Goal: Ask a question

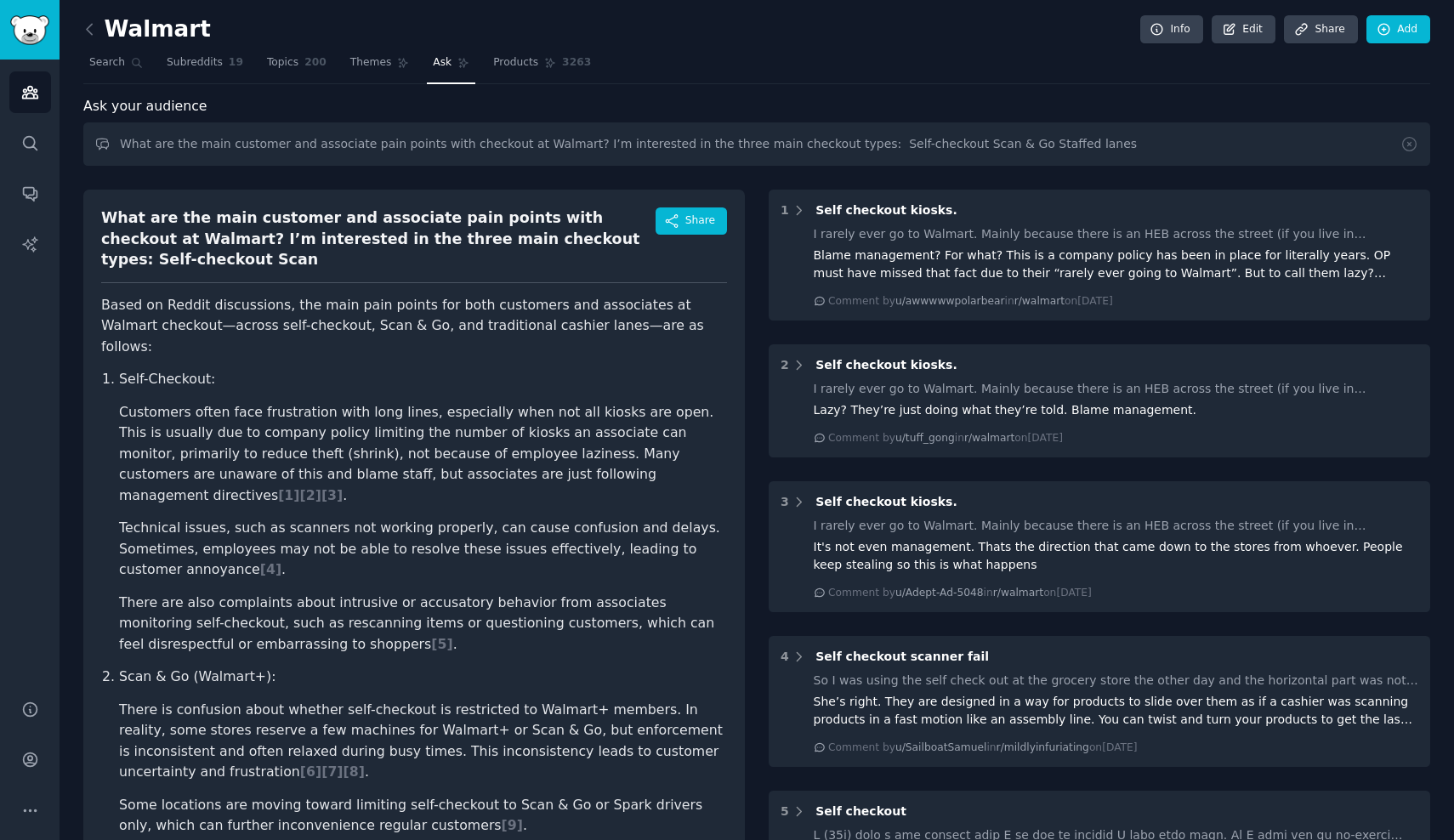
click at [816, 35] on div "Walmart Info Edit Share Add" at bounding box center [757, 33] width 1347 height 35
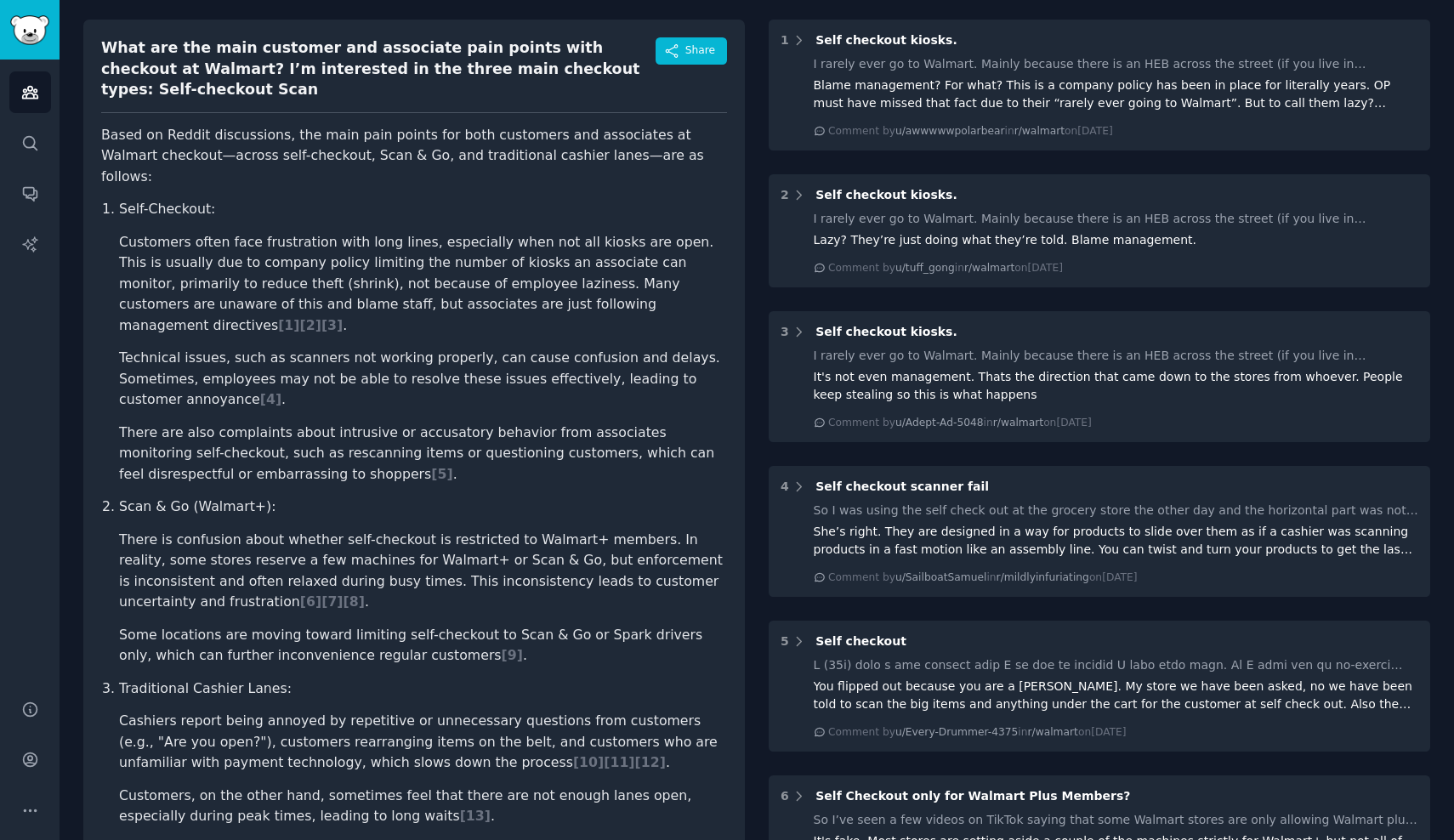
scroll to position [184, 0]
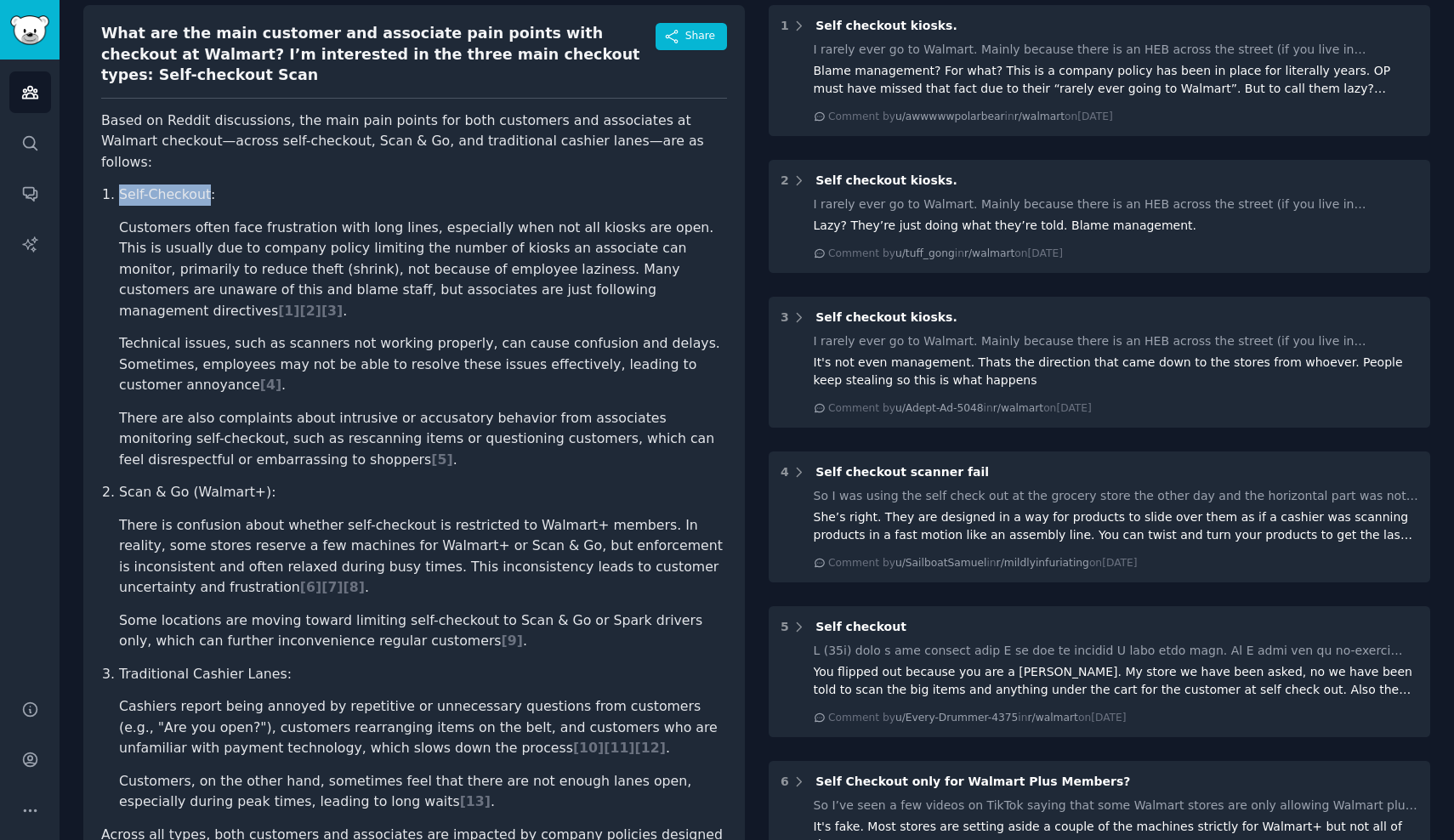
drag, startPoint x: 117, startPoint y: 151, endPoint x: 205, endPoint y: 151, distance: 88.0
click at [205, 184] on ol "Self-Checkout: Customers often face frustration with long lines, especially whe…" at bounding box center [414, 498] width 626 height 628
copy p "Self-Checkout"
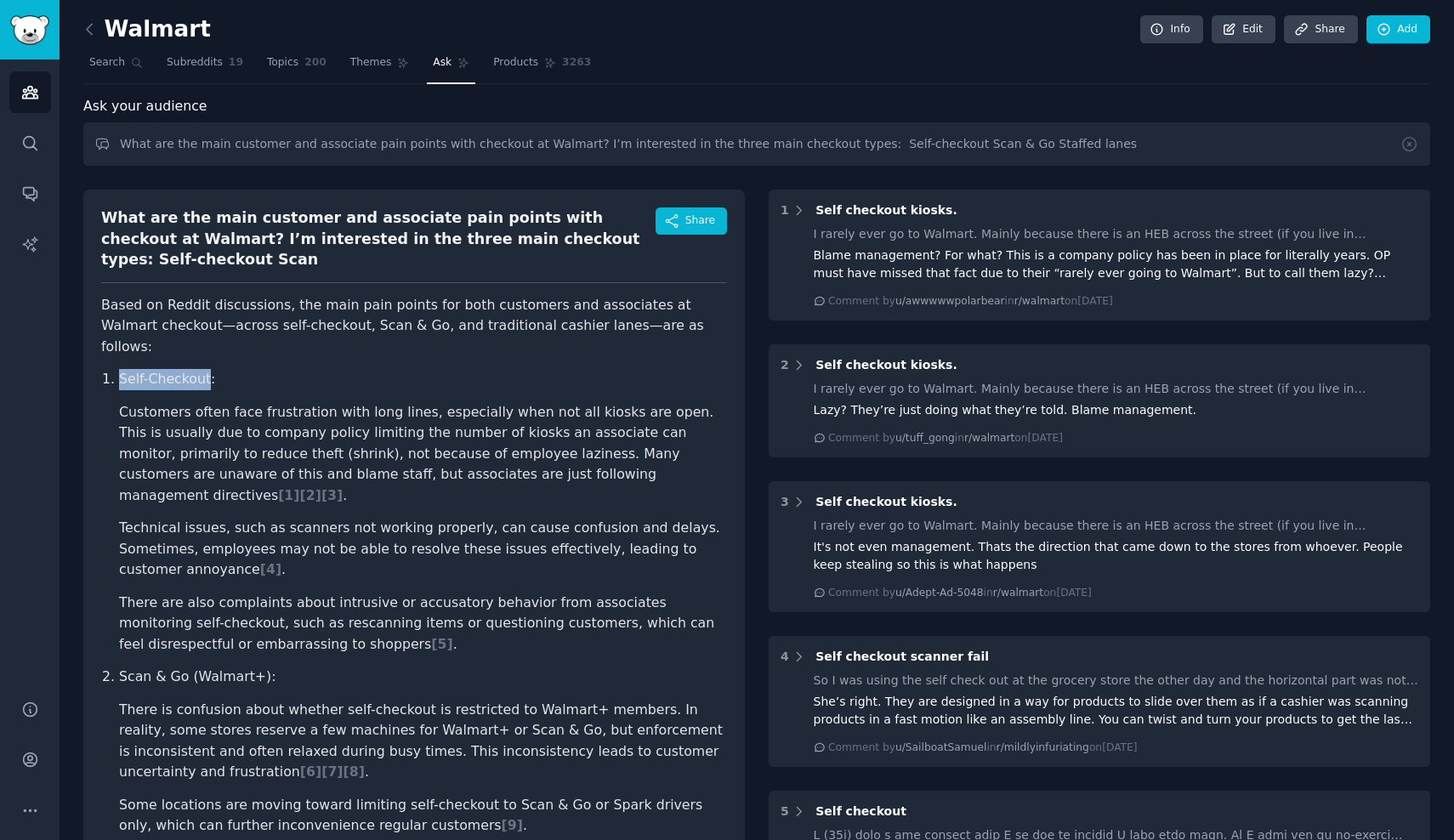
scroll to position [0, 0]
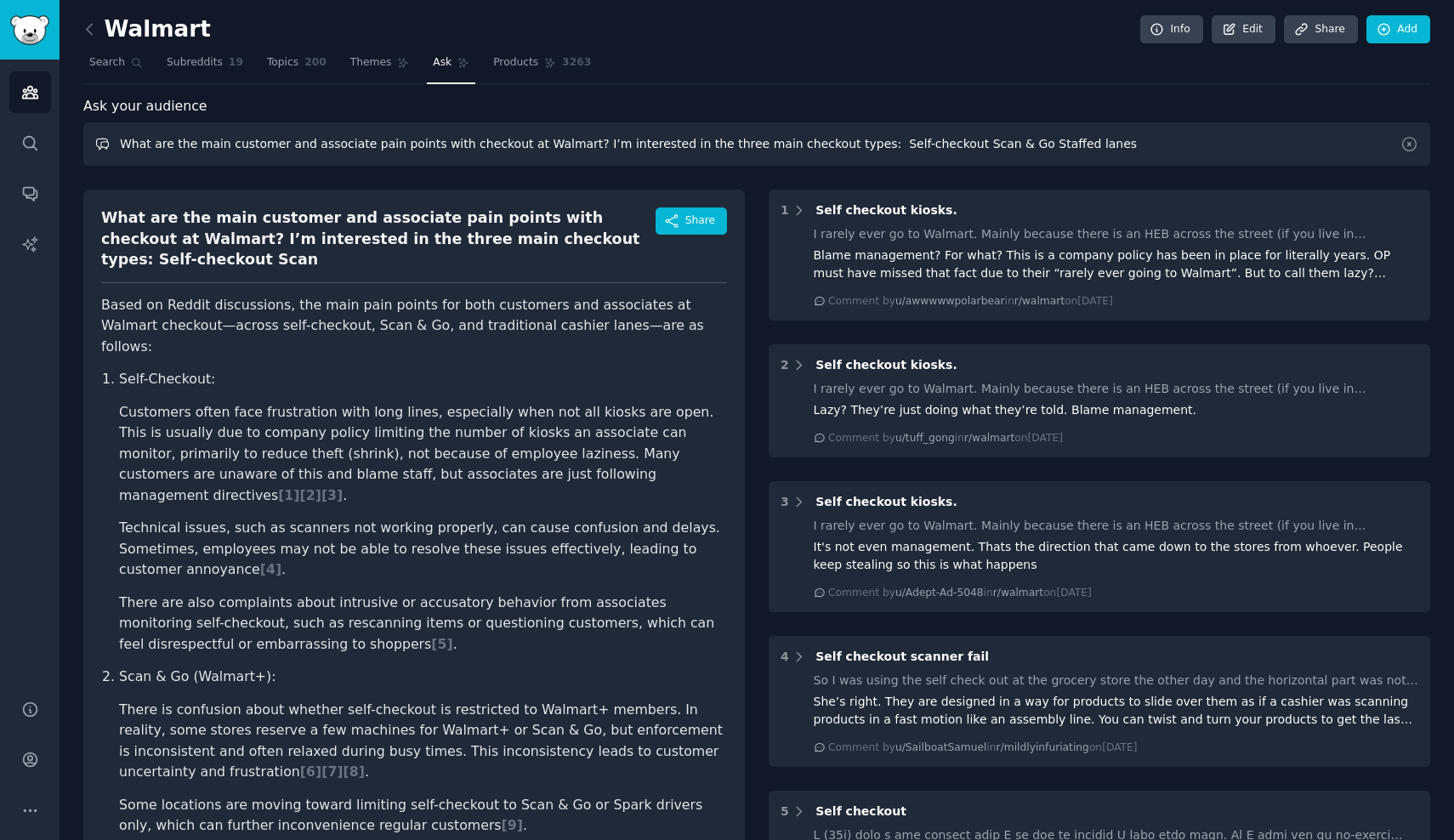
click at [344, 138] on input "What are the main customer and associate pain points with checkout at Walmart? …" at bounding box center [757, 144] width 1347 height 44
click at [442, 65] on span "Ask" at bounding box center [443, 62] width 19 height 15
click at [441, 135] on input "What are the main customer and associate pain points with checkout at Walmart? …" at bounding box center [757, 144] width 1347 height 44
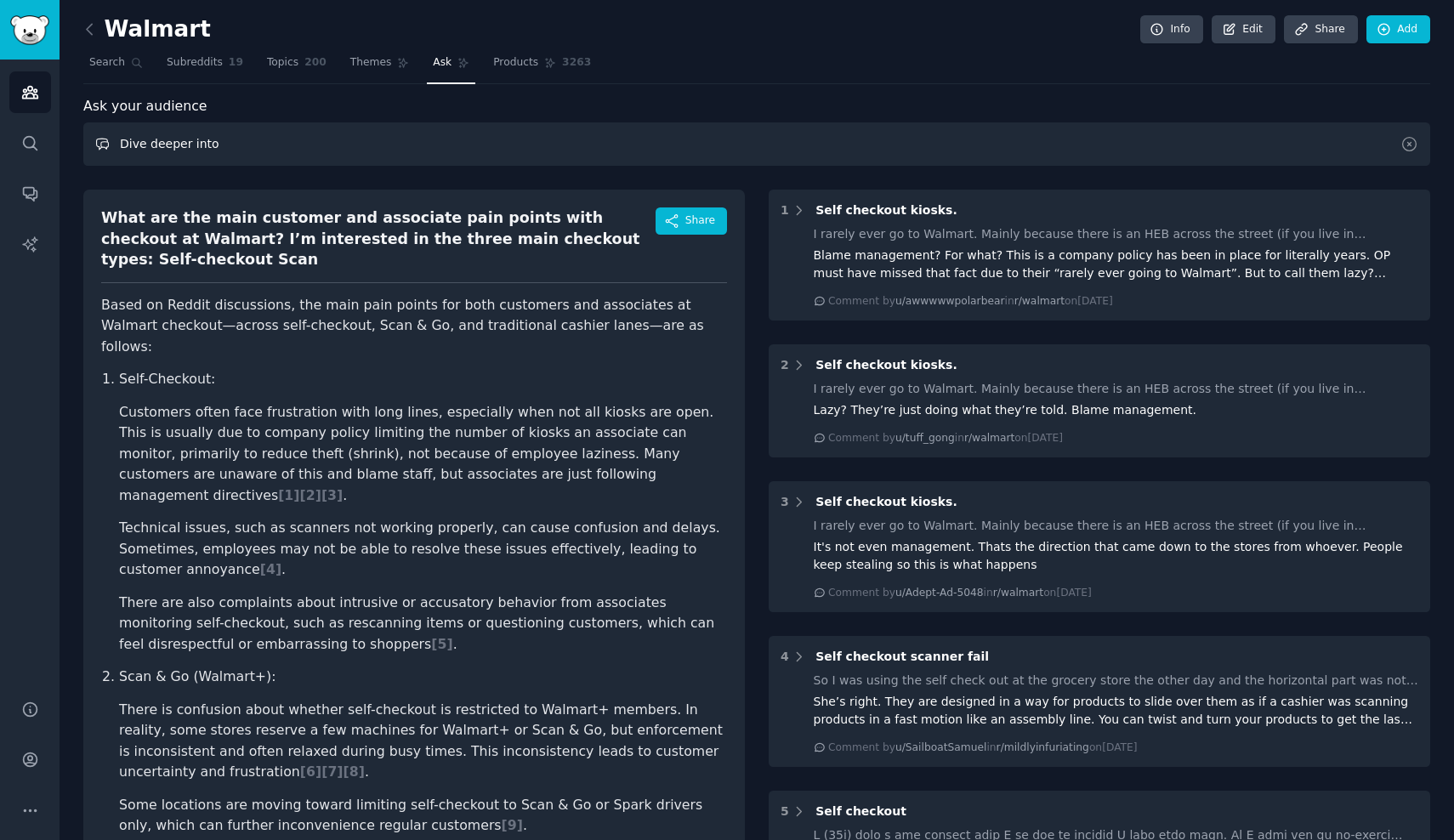
paste input "Self-Checkout"
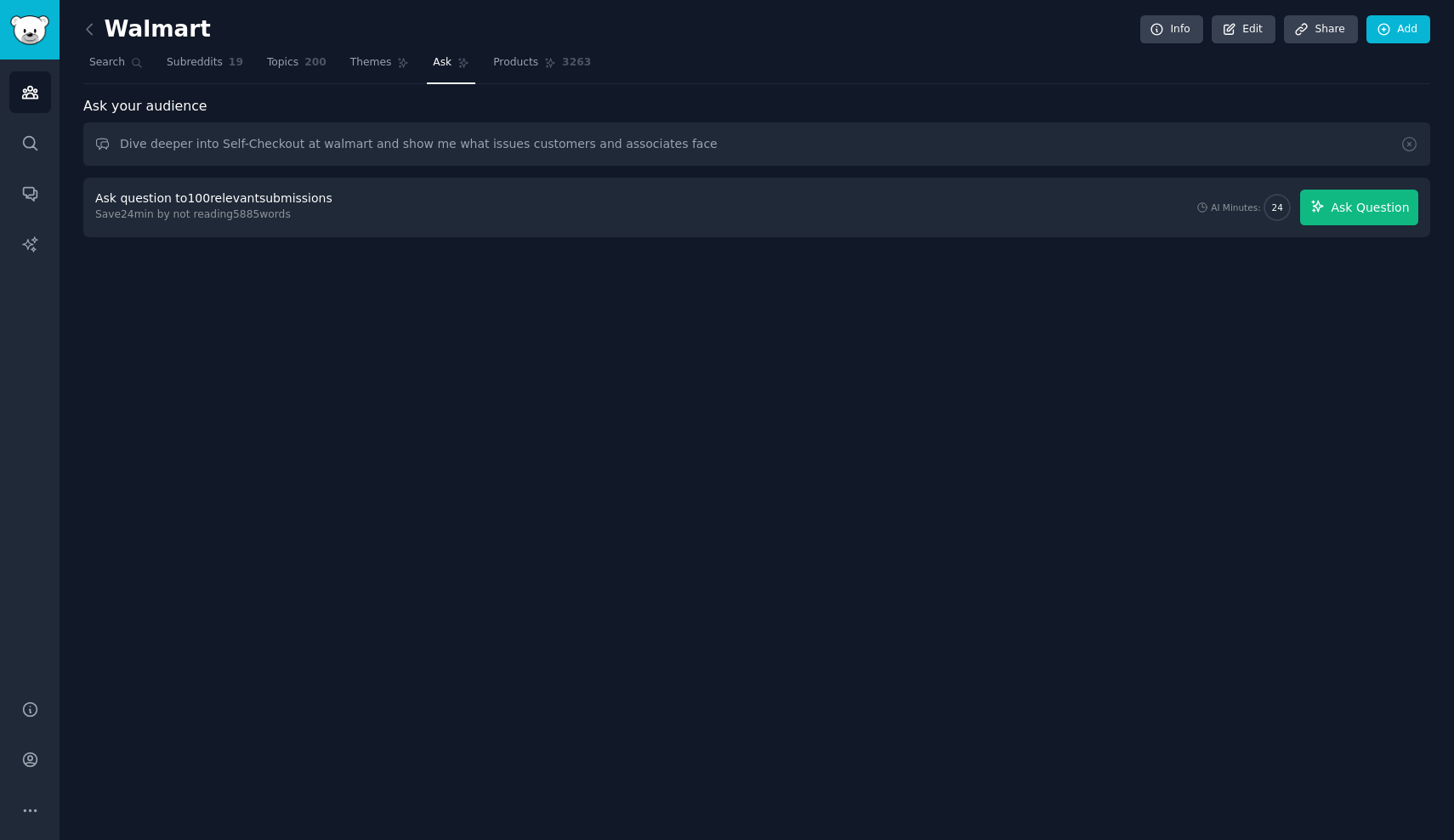
click at [1322, 208] on icon "button" at bounding box center [1317, 206] width 11 height 11
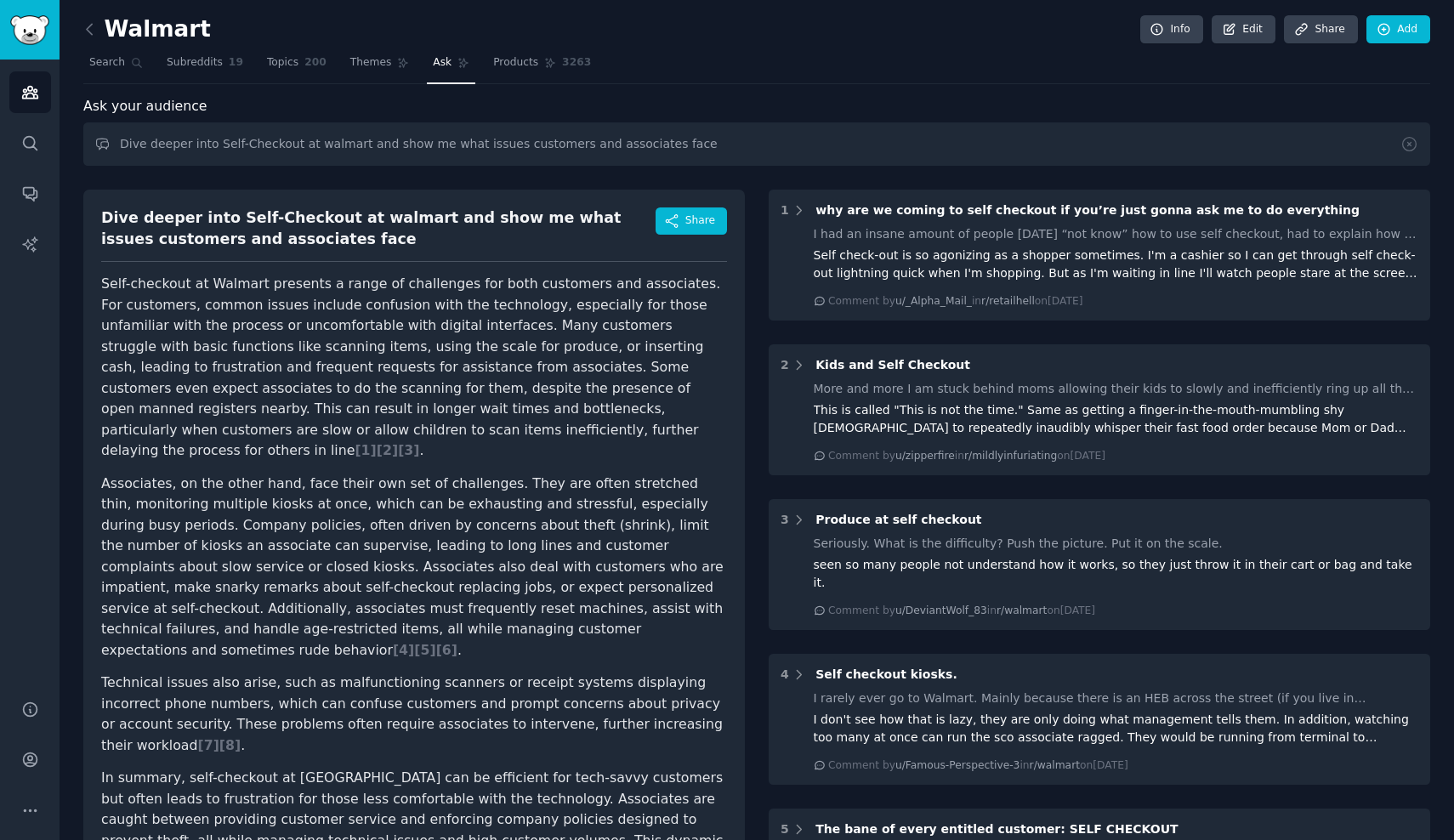
click at [732, 141] on input "Dive deeper into Self-Checkout at walmart and show me what issues customers and…" at bounding box center [757, 144] width 1347 height 44
type input "Dive deeper into Self-Checkout at walmart and show me what issues customers and…"
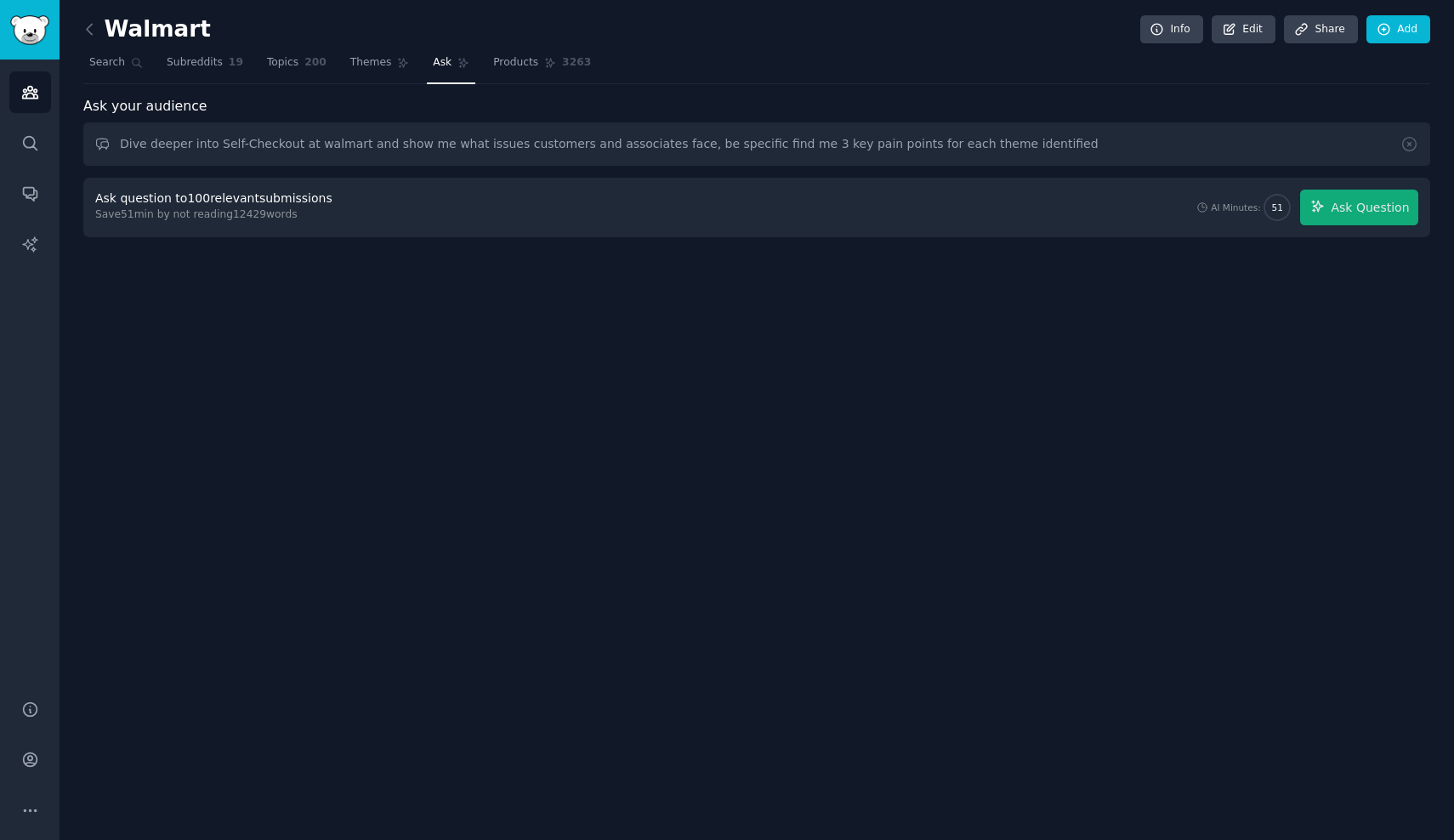
click at [1364, 203] on span "Ask Question" at bounding box center [1370, 207] width 78 height 18
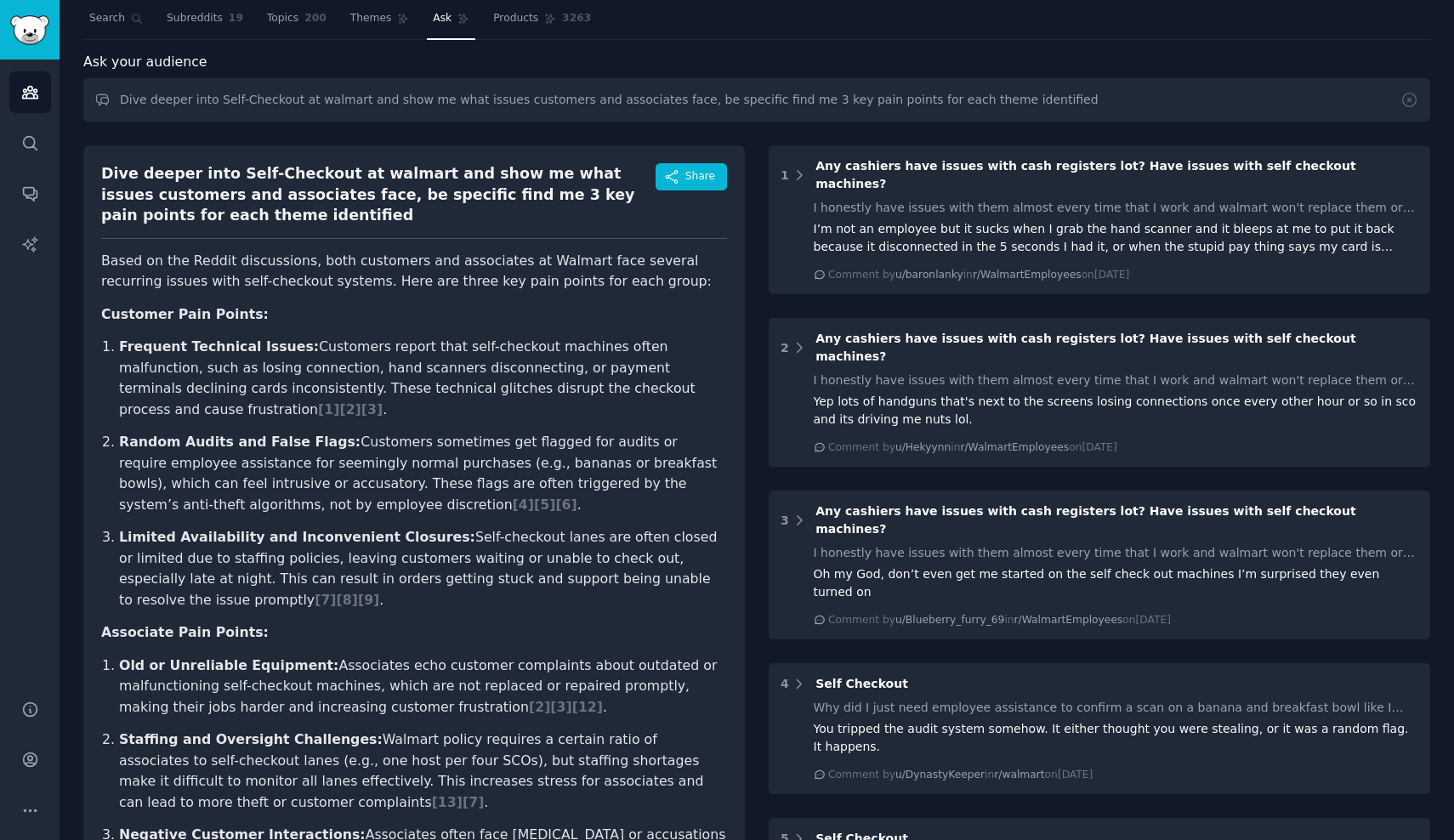
scroll to position [100, 0]
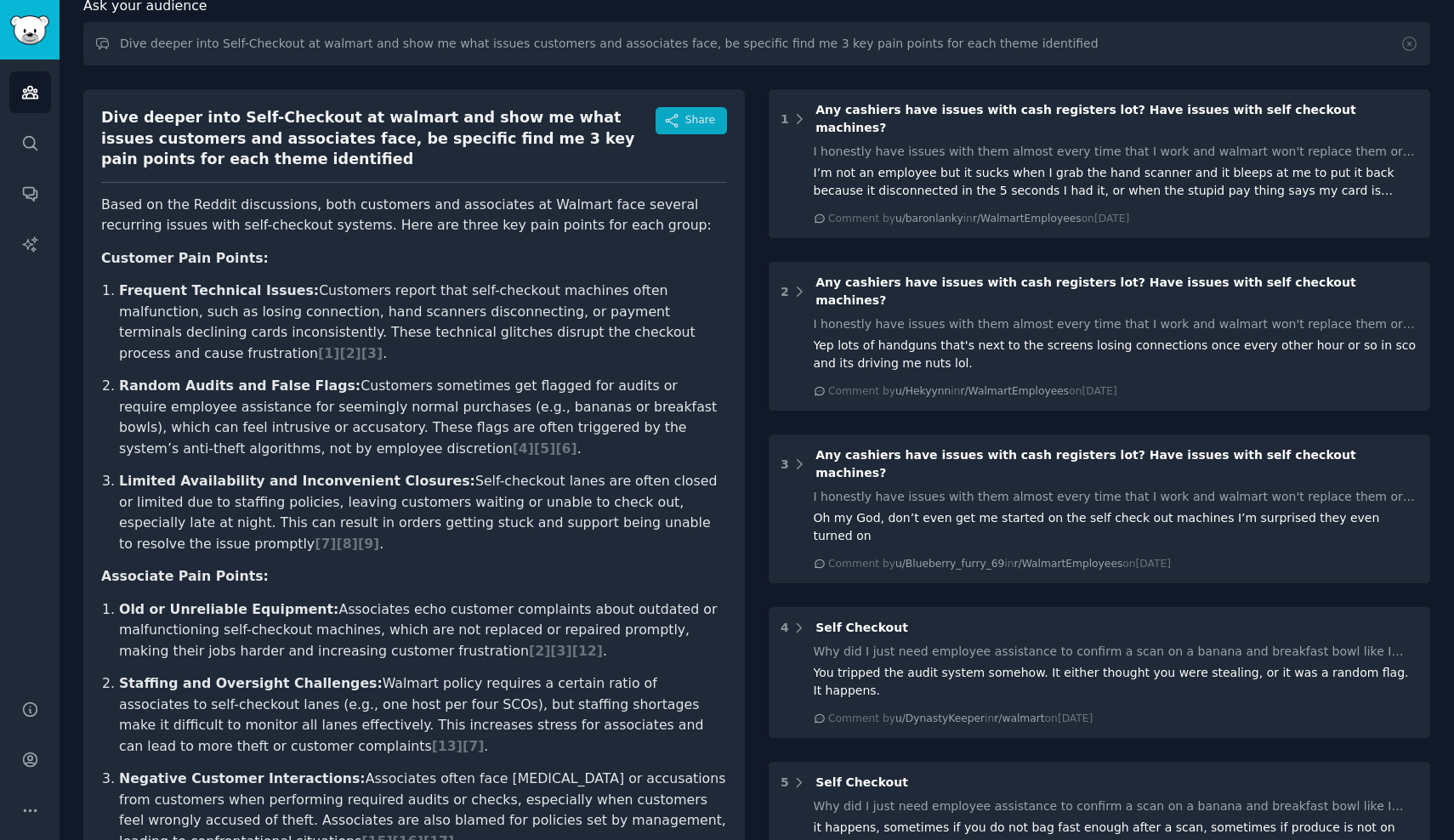
click at [673, 118] on icon "button" at bounding box center [671, 121] width 15 height 15
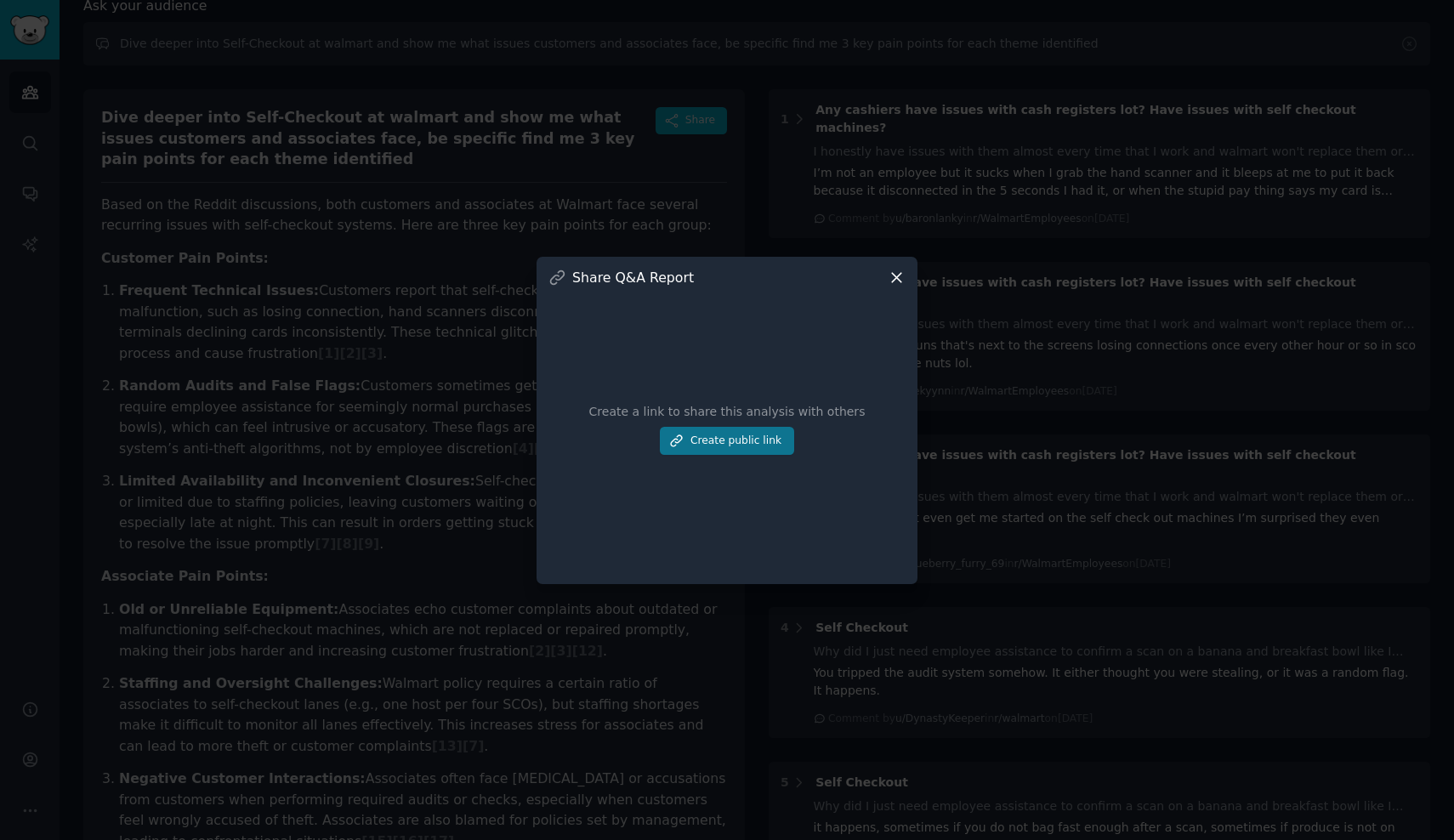
click at [744, 448] on button "Create public link" at bounding box center [727, 440] width 135 height 29
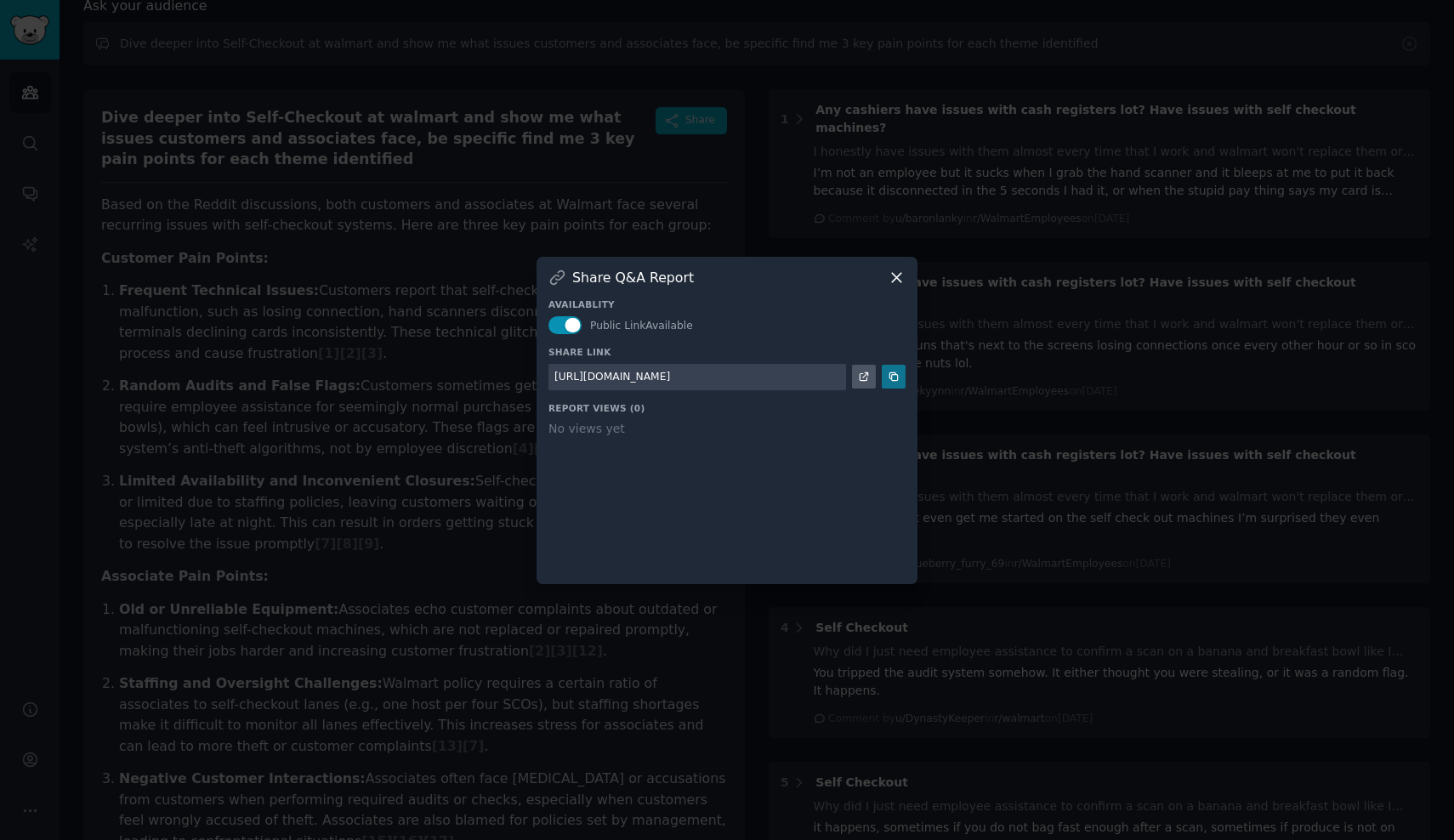
click at [899, 378] on icon at bounding box center [893, 376] width 12 height 12
click at [894, 278] on icon at bounding box center [896, 277] width 18 height 18
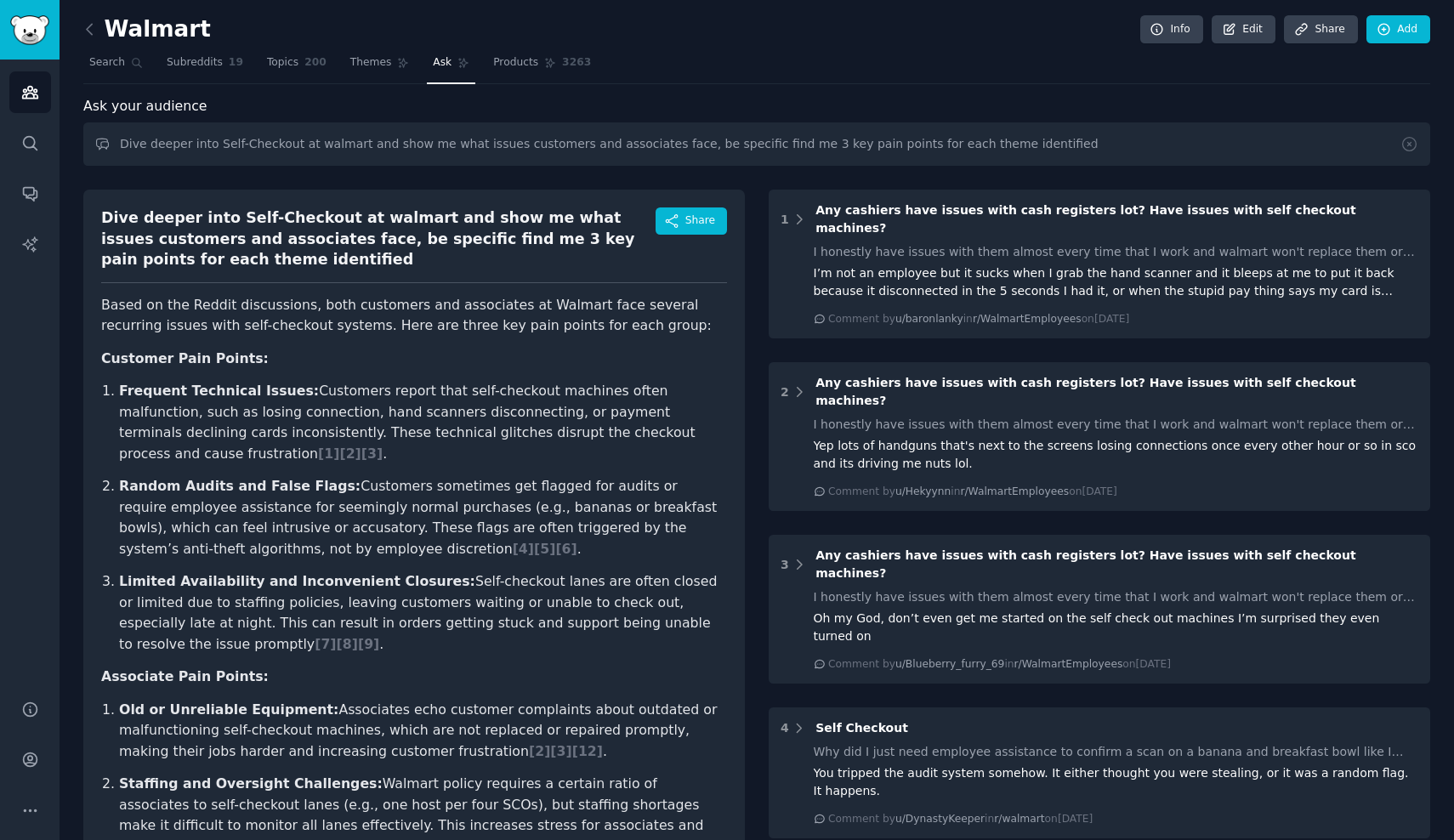
scroll to position [0, 0]
click at [1404, 145] on icon at bounding box center [1409, 143] width 18 height 18
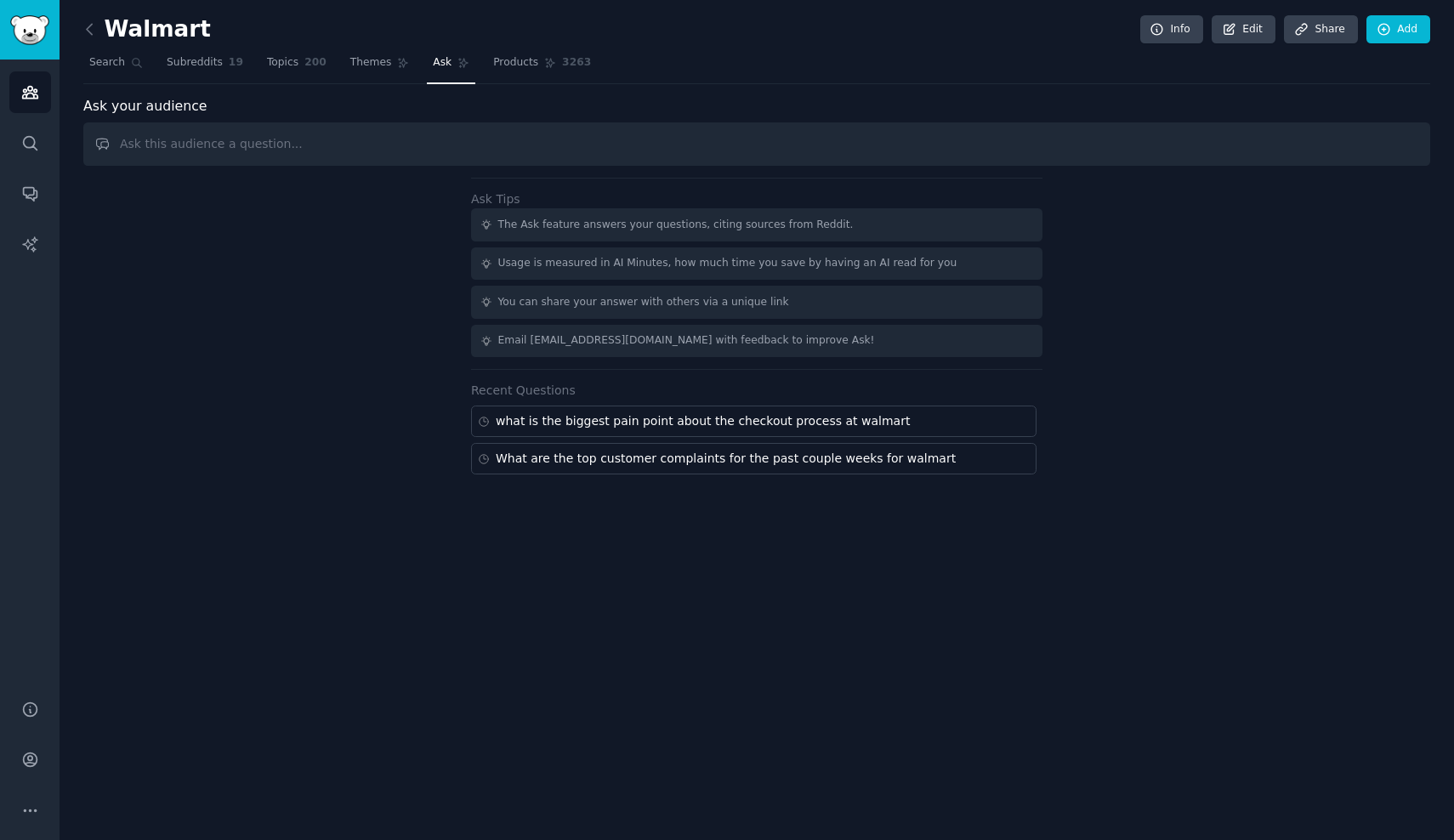
click at [990, 73] on nav "Search Subreddits 19 Topics 200 Themes Ask Products 3263" at bounding box center [757, 67] width 1347 height 35
click at [458, 557] on div "Walmart Info Edit Share Add Search Subreddits 19 Topics 200 Themes Ask Products…" at bounding box center [757, 420] width 1395 height 840
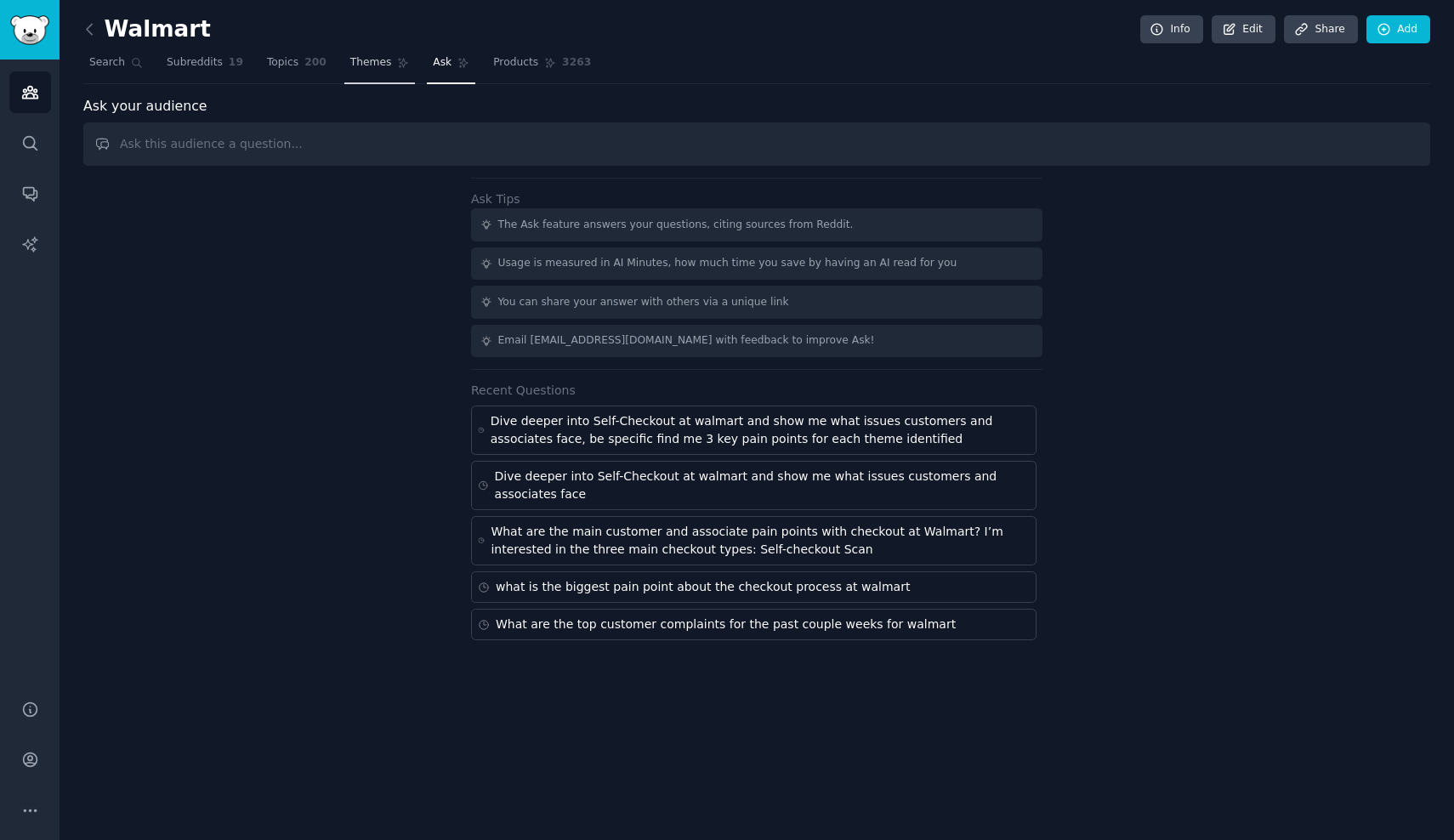
click at [375, 64] on span "Themes" at bounding box center [371, 62] width 42 height 15
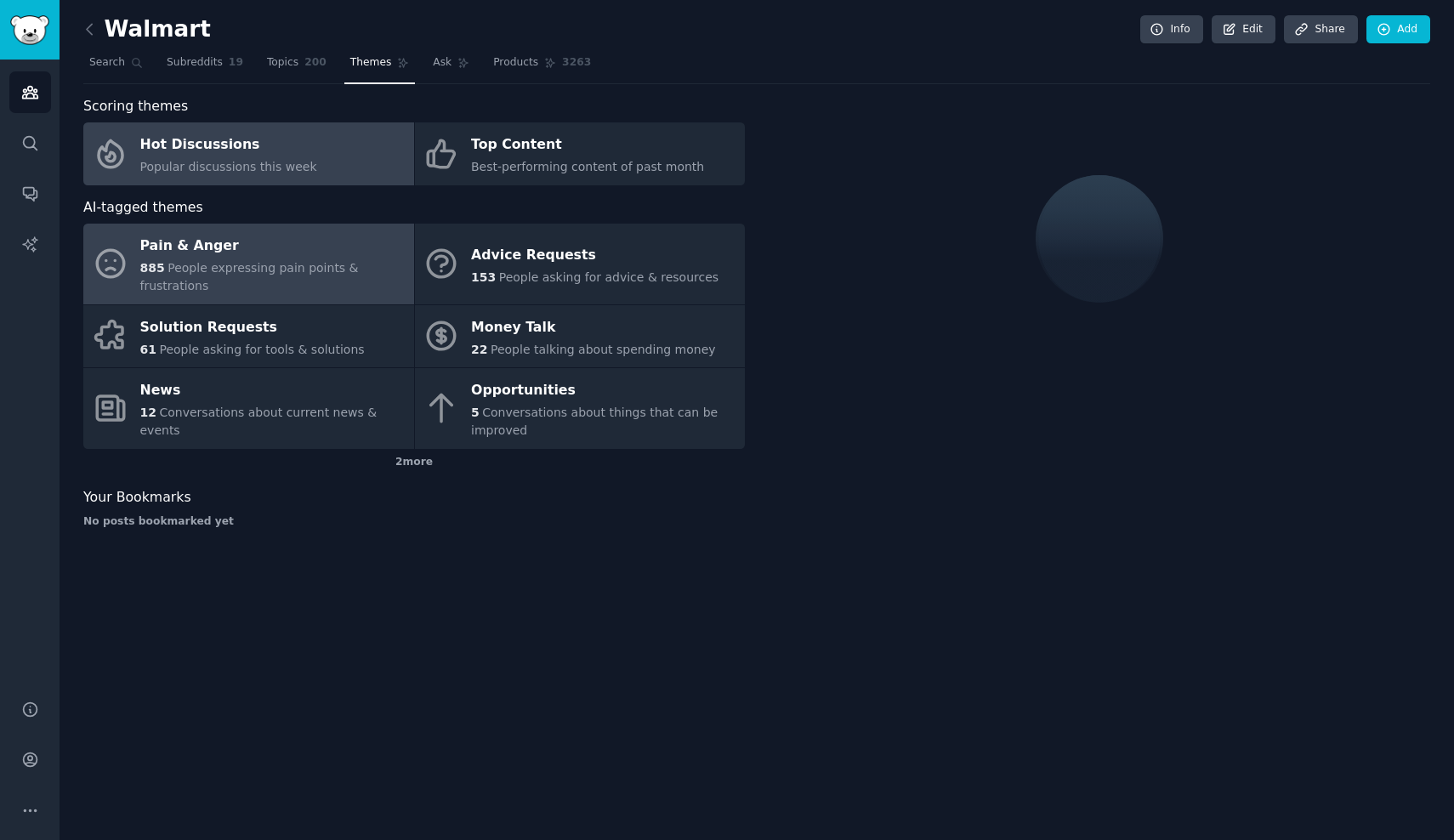
click at [254, 264] on span "People expressing pain points & frustrations" at bounding box center [249, 277] width 218 height 32
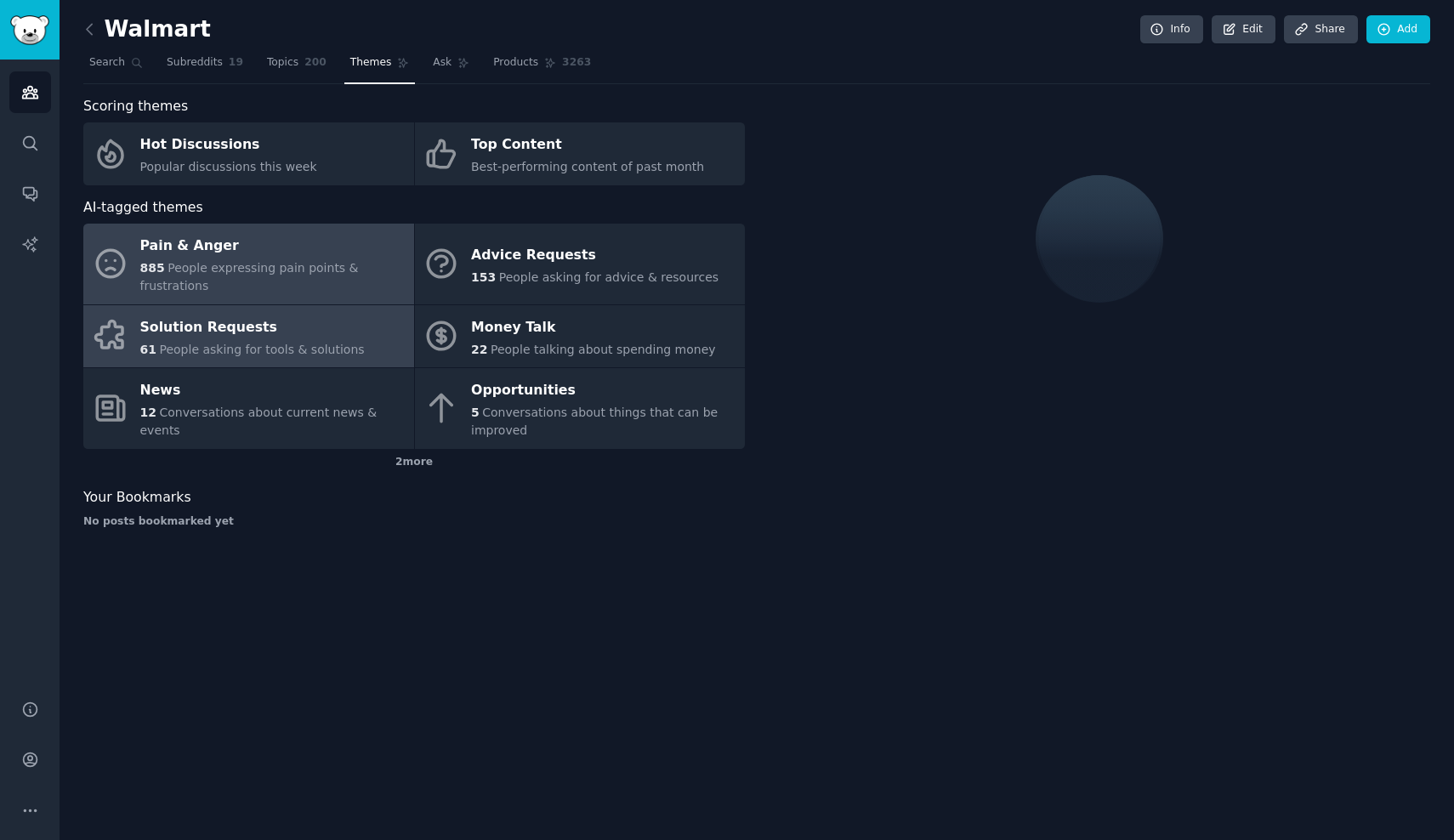
click at [307, 334] on div "Solution Requests" at bounding box center [252, 327] width 224 height 27
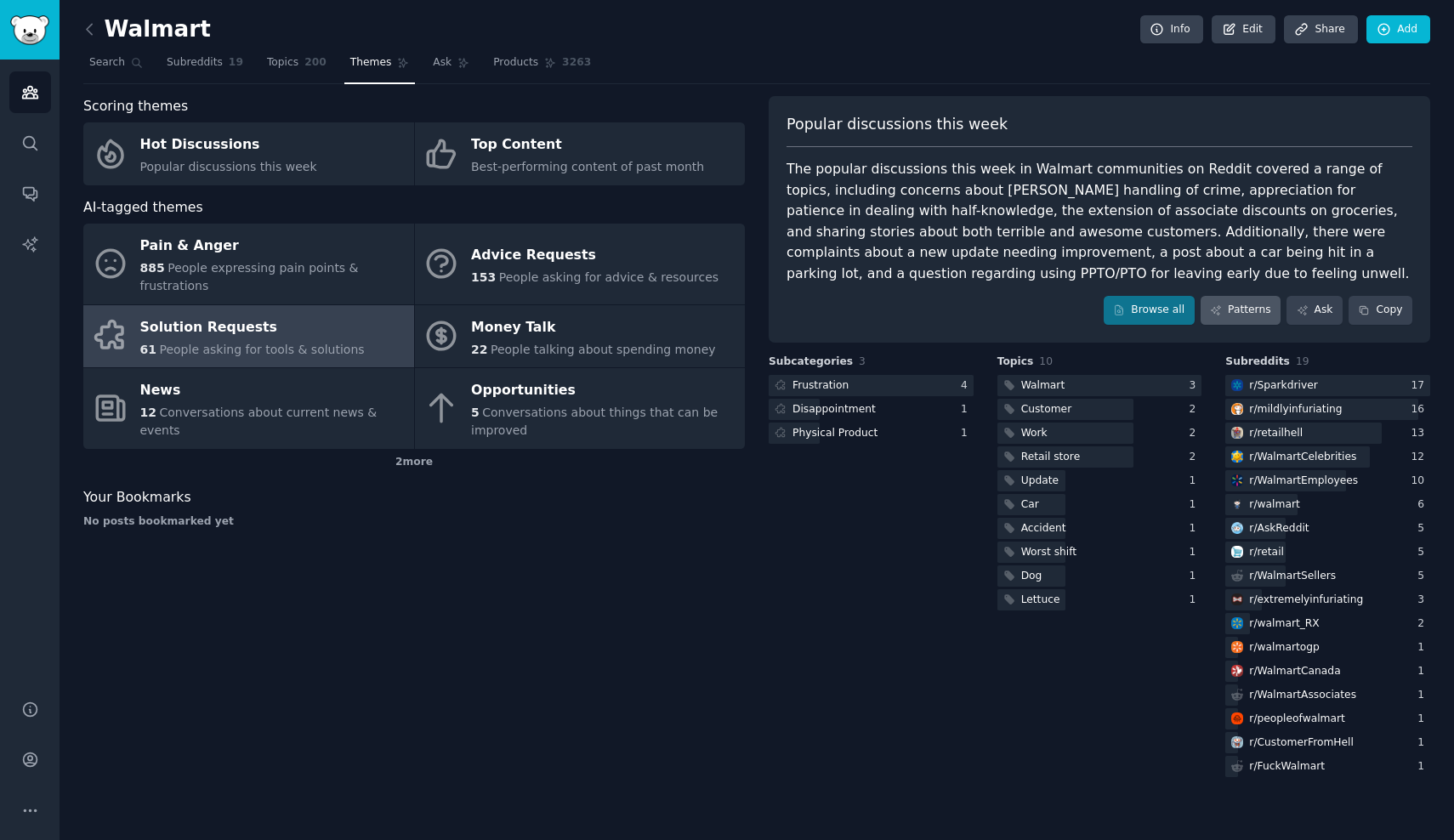
click at [1222, 305] on icon at bounding box center [1216, 309] width 12 height 12
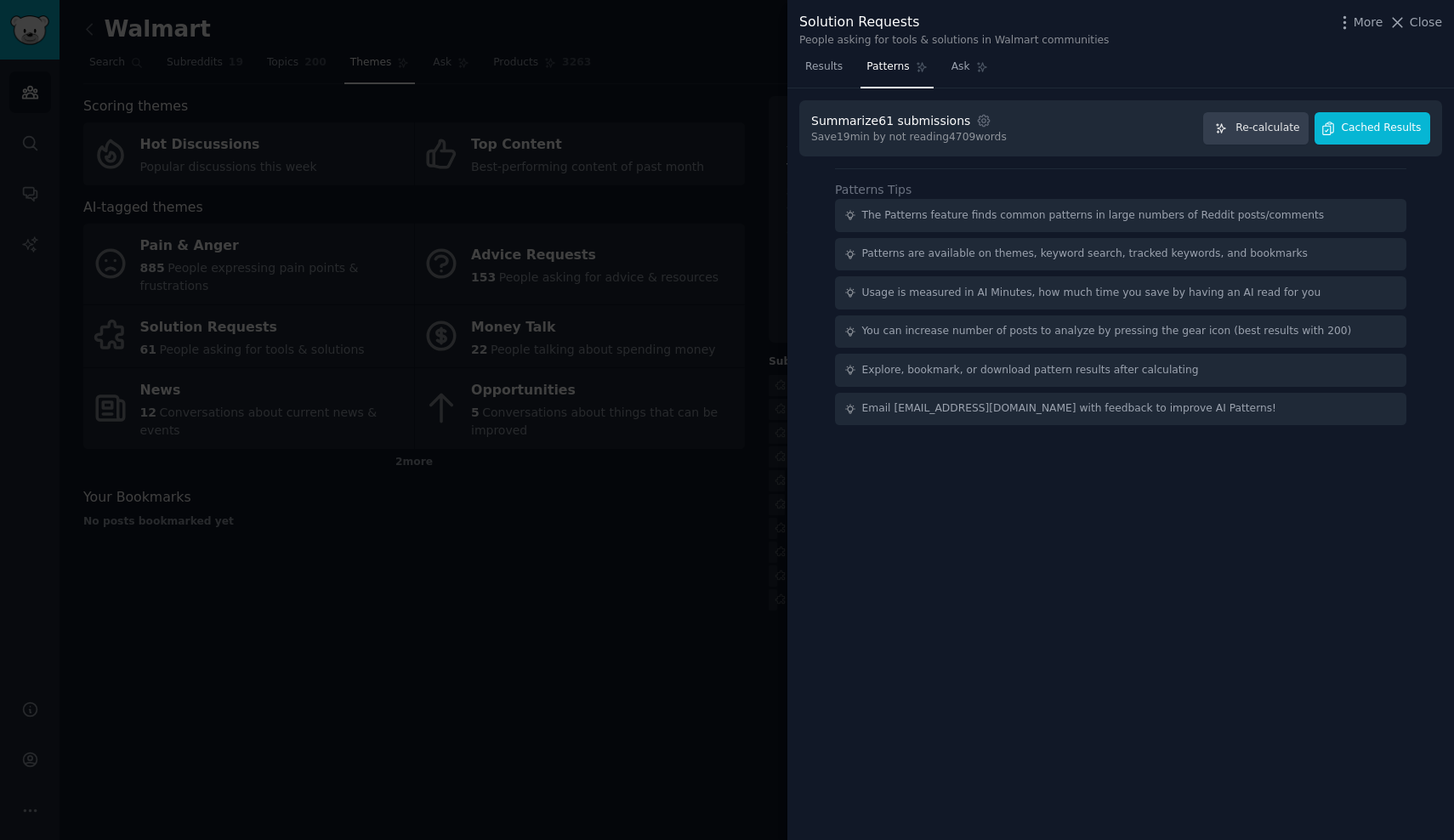
click at [1401, 122] on span "Cached Results" at bounding box center [1381, 128] width 80 height 15
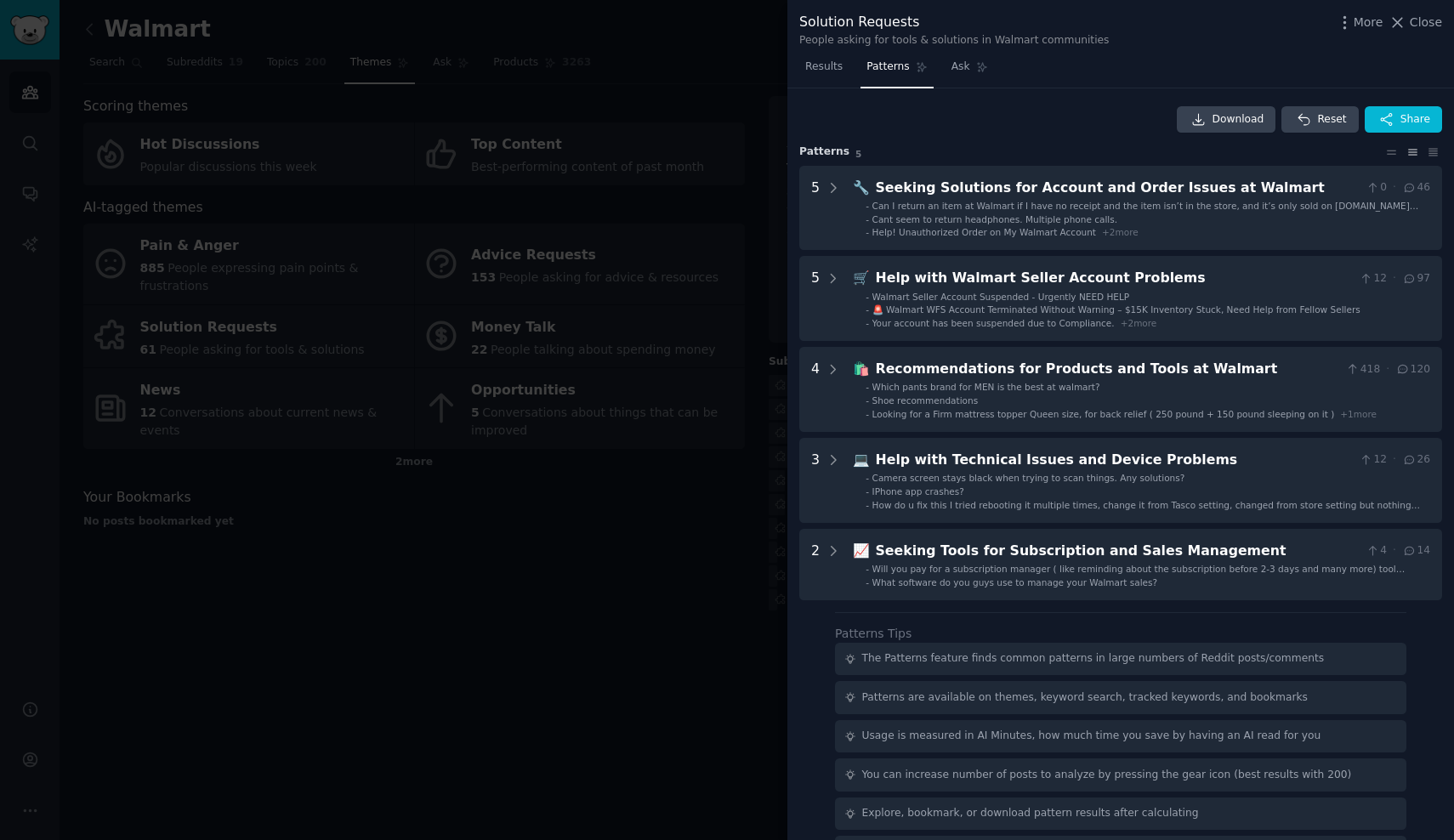
click at [231, 247] on div at bounding box center [727, 420] width 1454 height 840
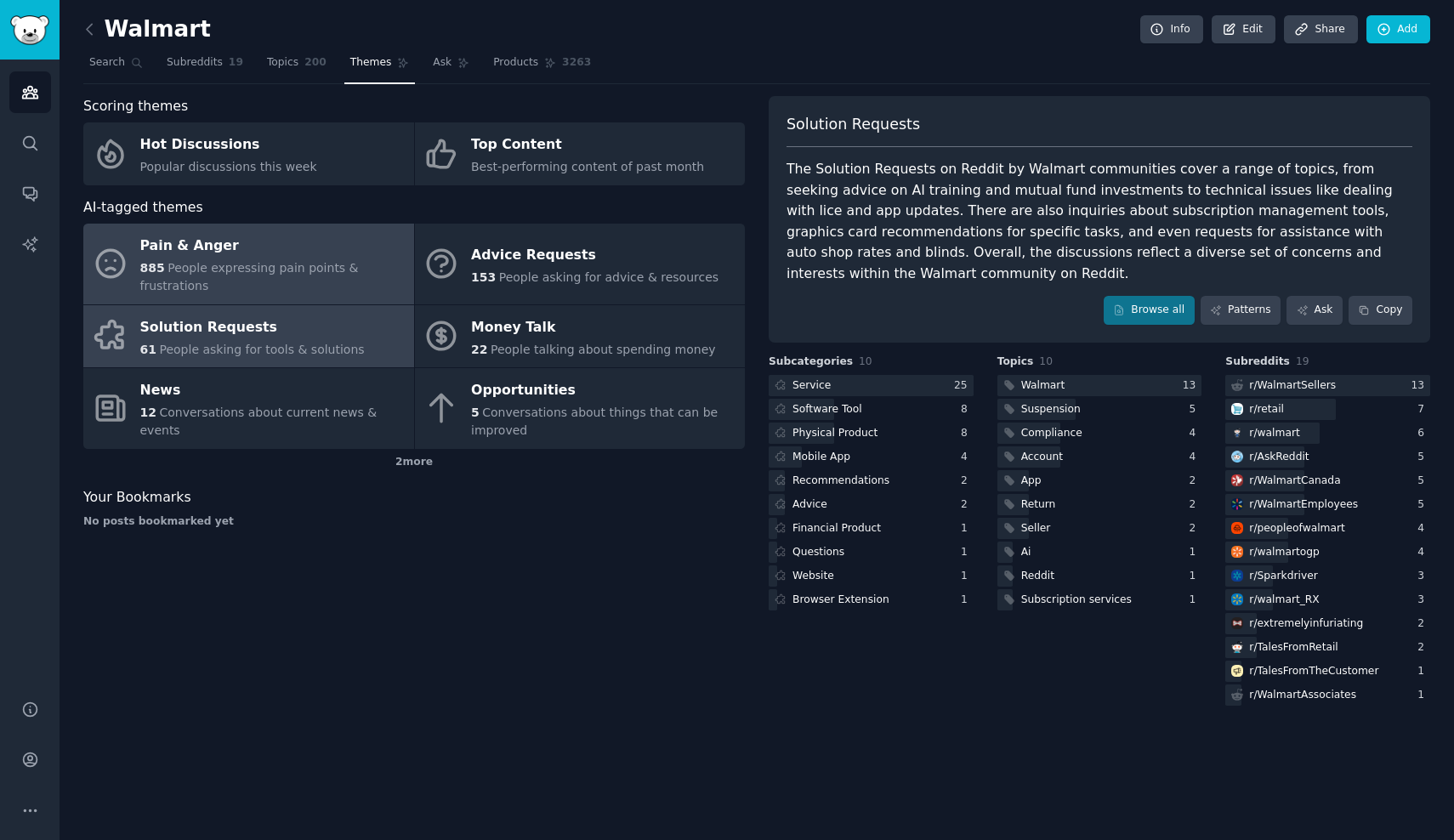
click at [240, 256] on div "Pain & Anger" at bounding box center [272, 246] width 265 height 27
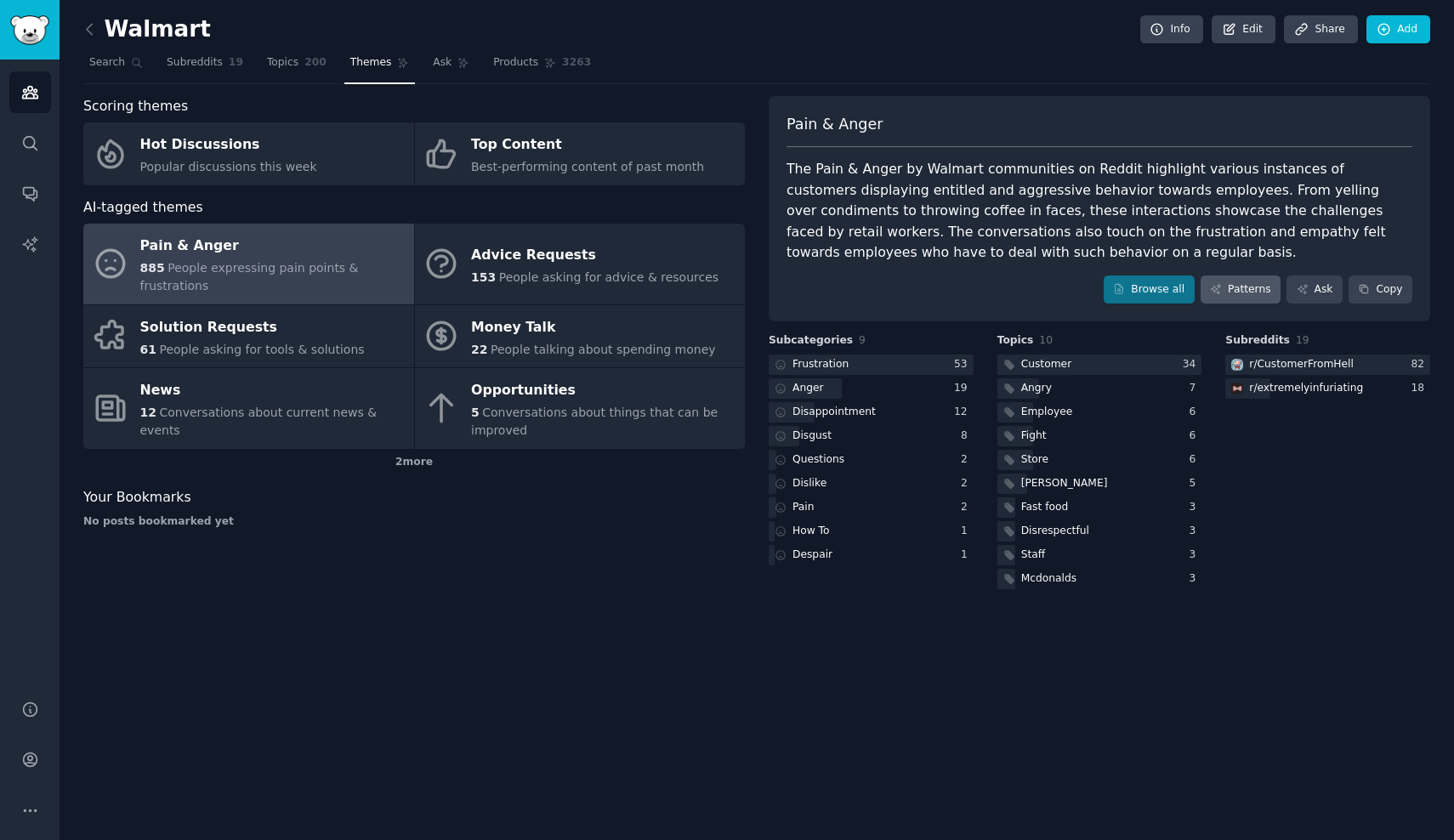
click at [1261, 287] on link "Patterns" at bounding box center [1241, 289] width 80 height 29
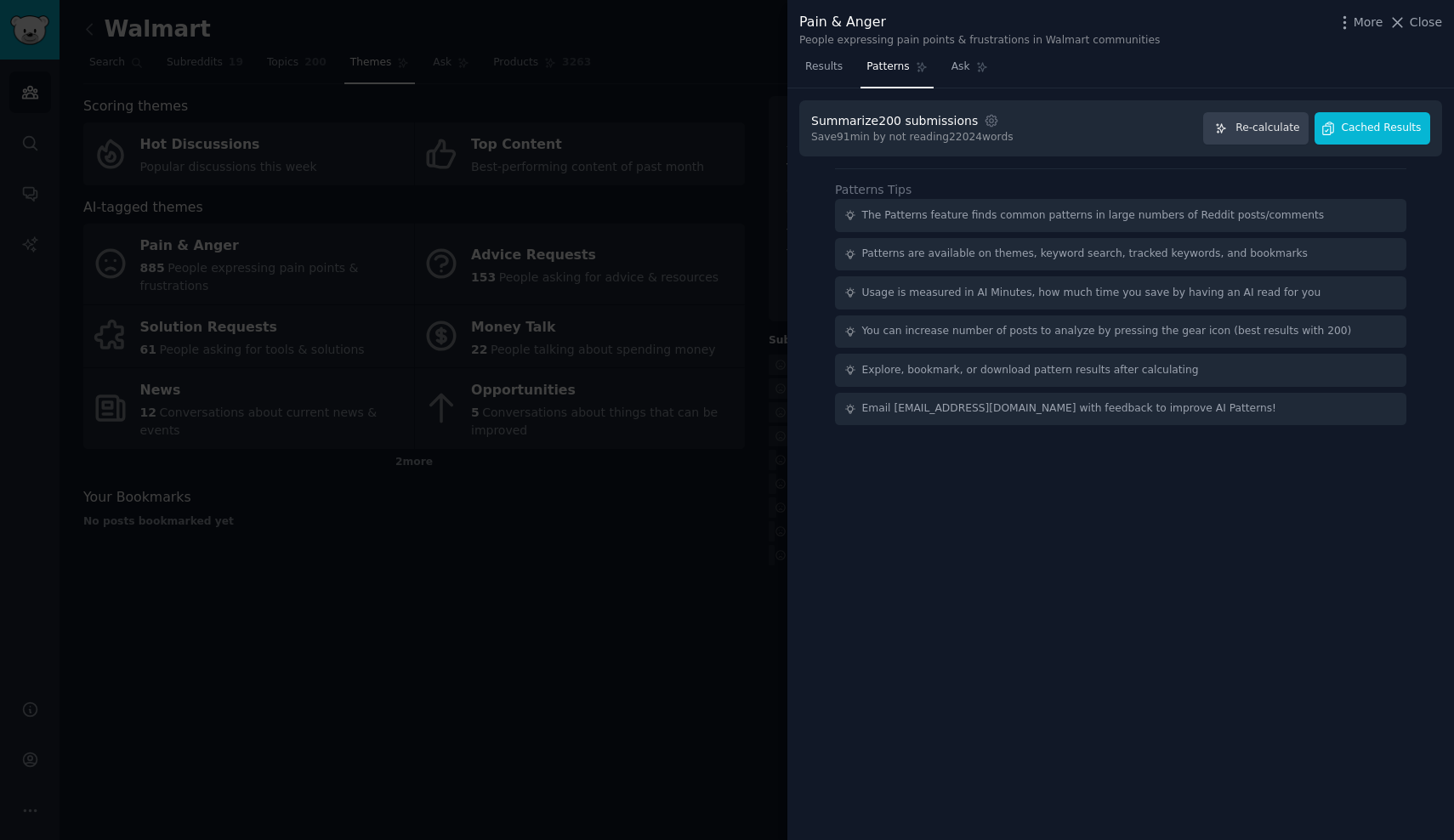
click at [1390, 140] on button "Cached Results" at bounding box center [1372, 129] width 115 height 33
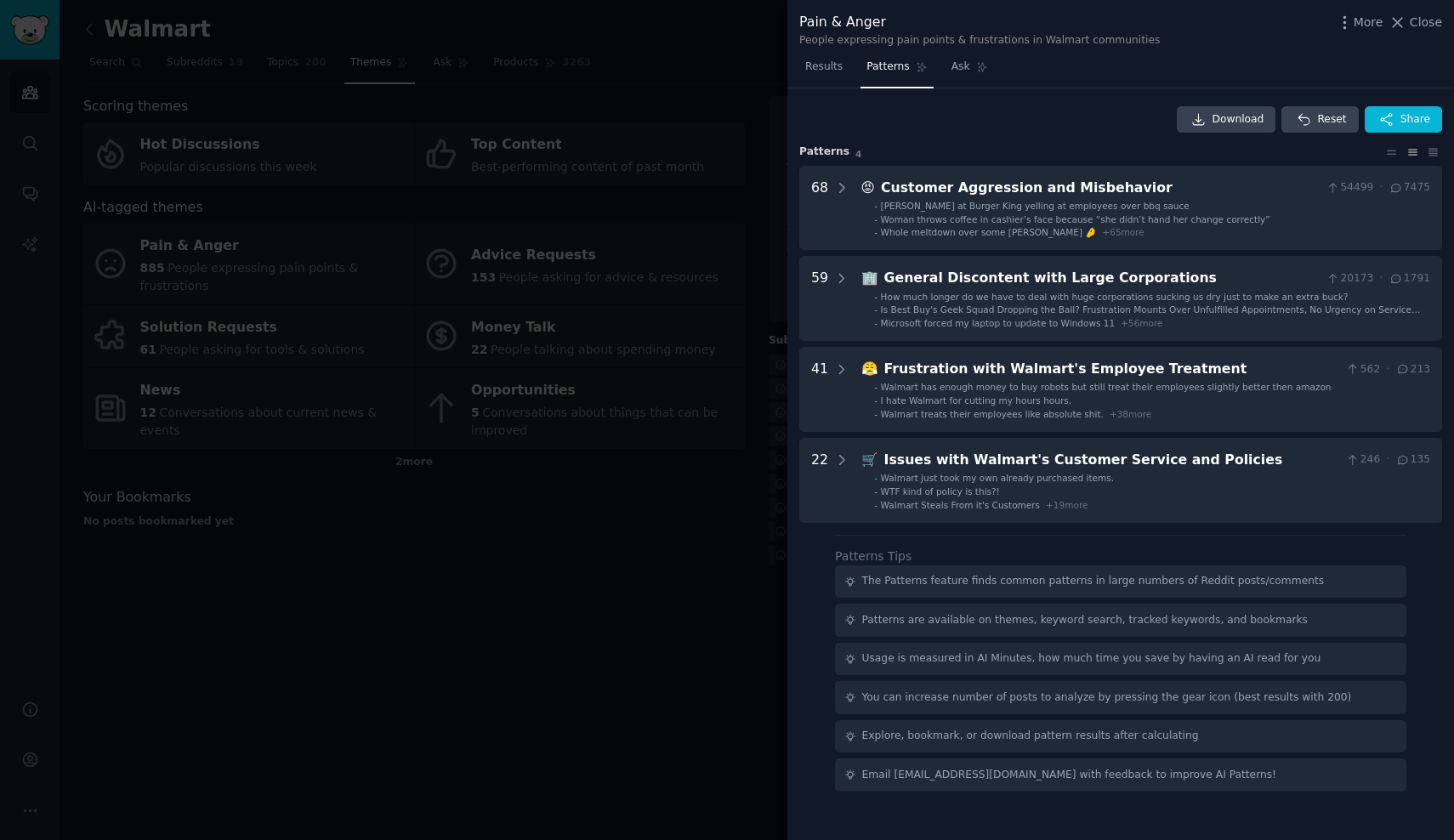
click at [759, 112] on div at bounding box center [727, 420] width 1454 height 840
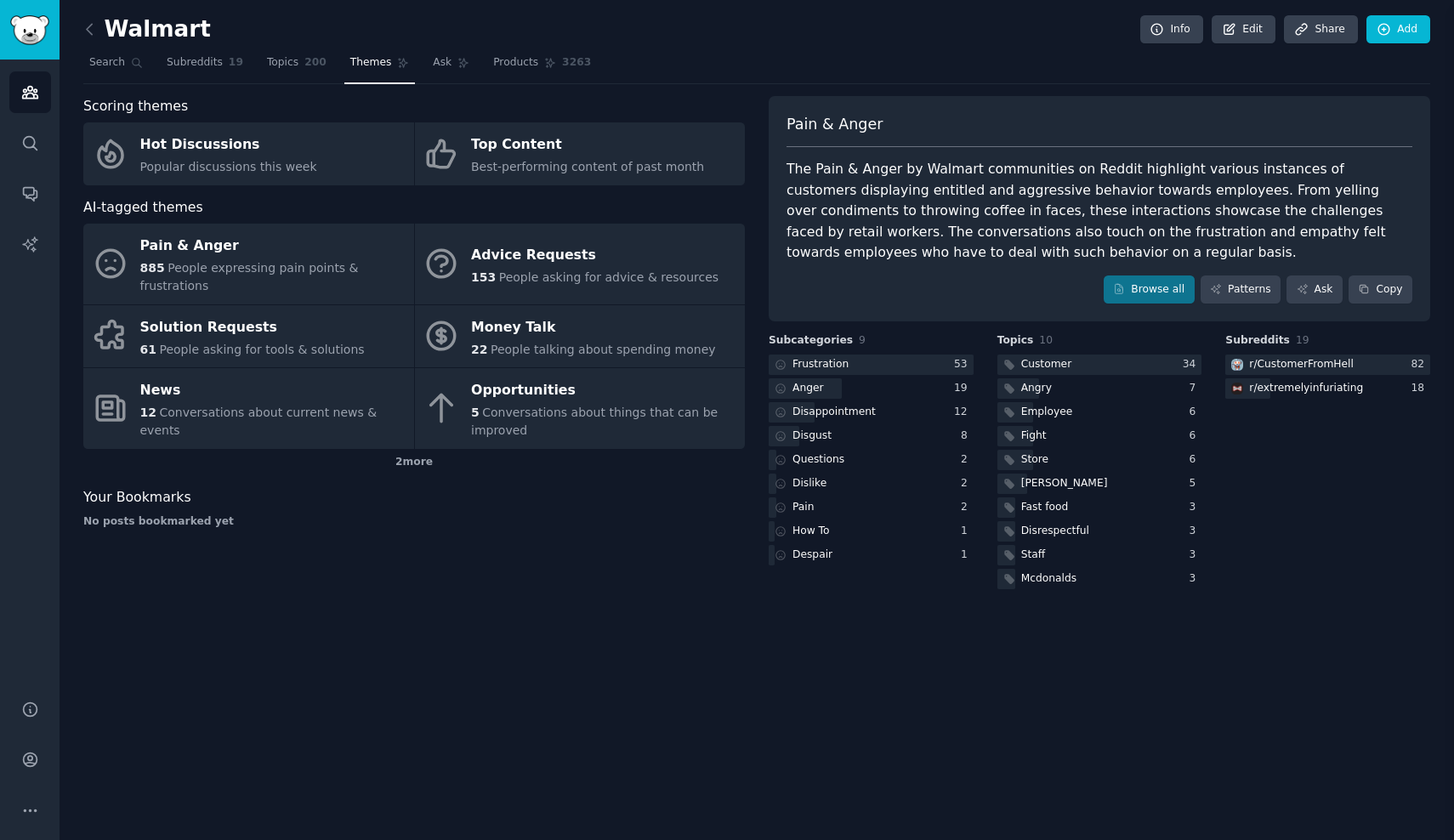
click at [759, 112] on div at bounding box center [727, 420] width 1454 height 840
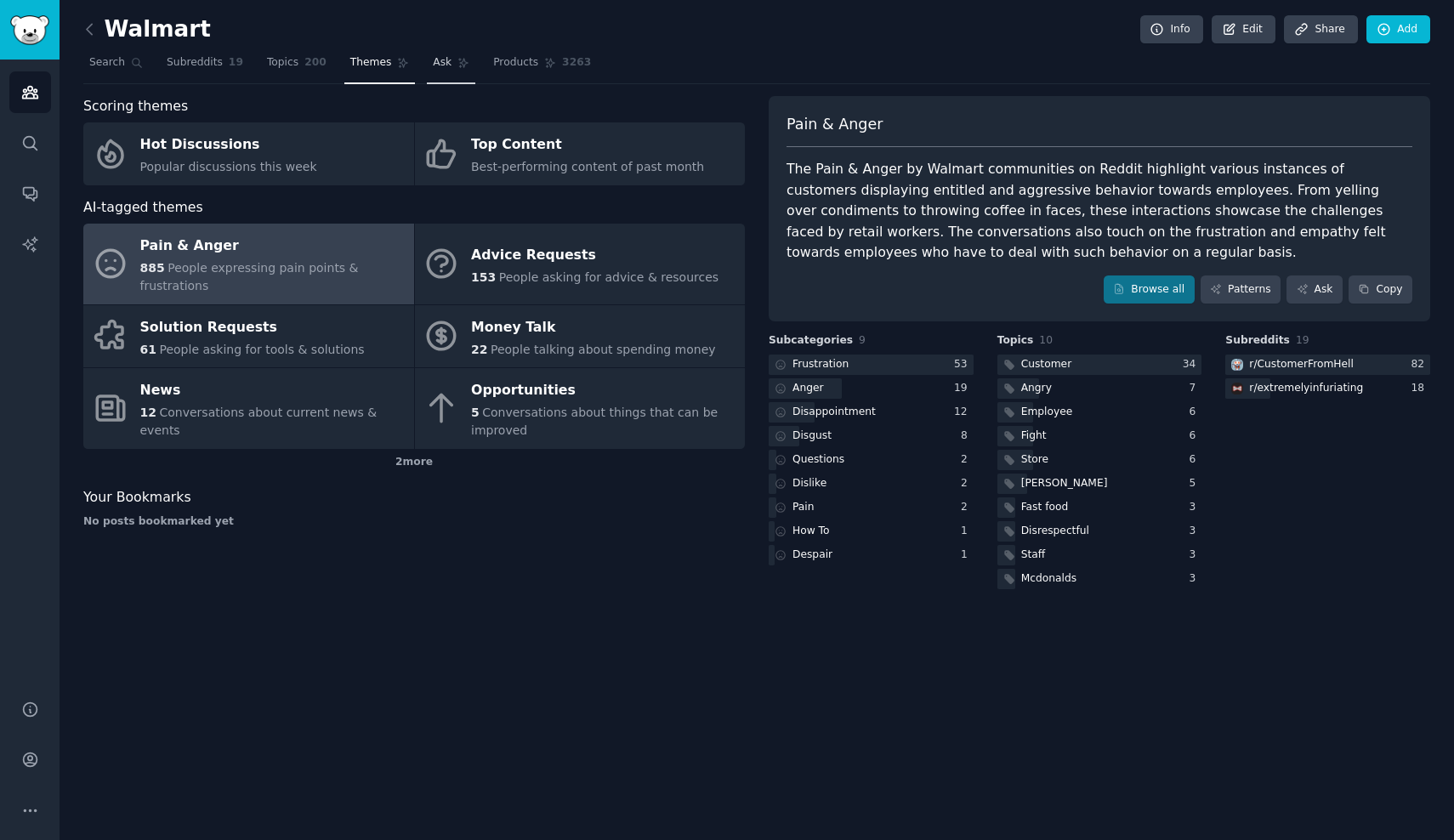
click at [443, 65] on span "Ask" at bounding box center [443, 62] width 19 height 15
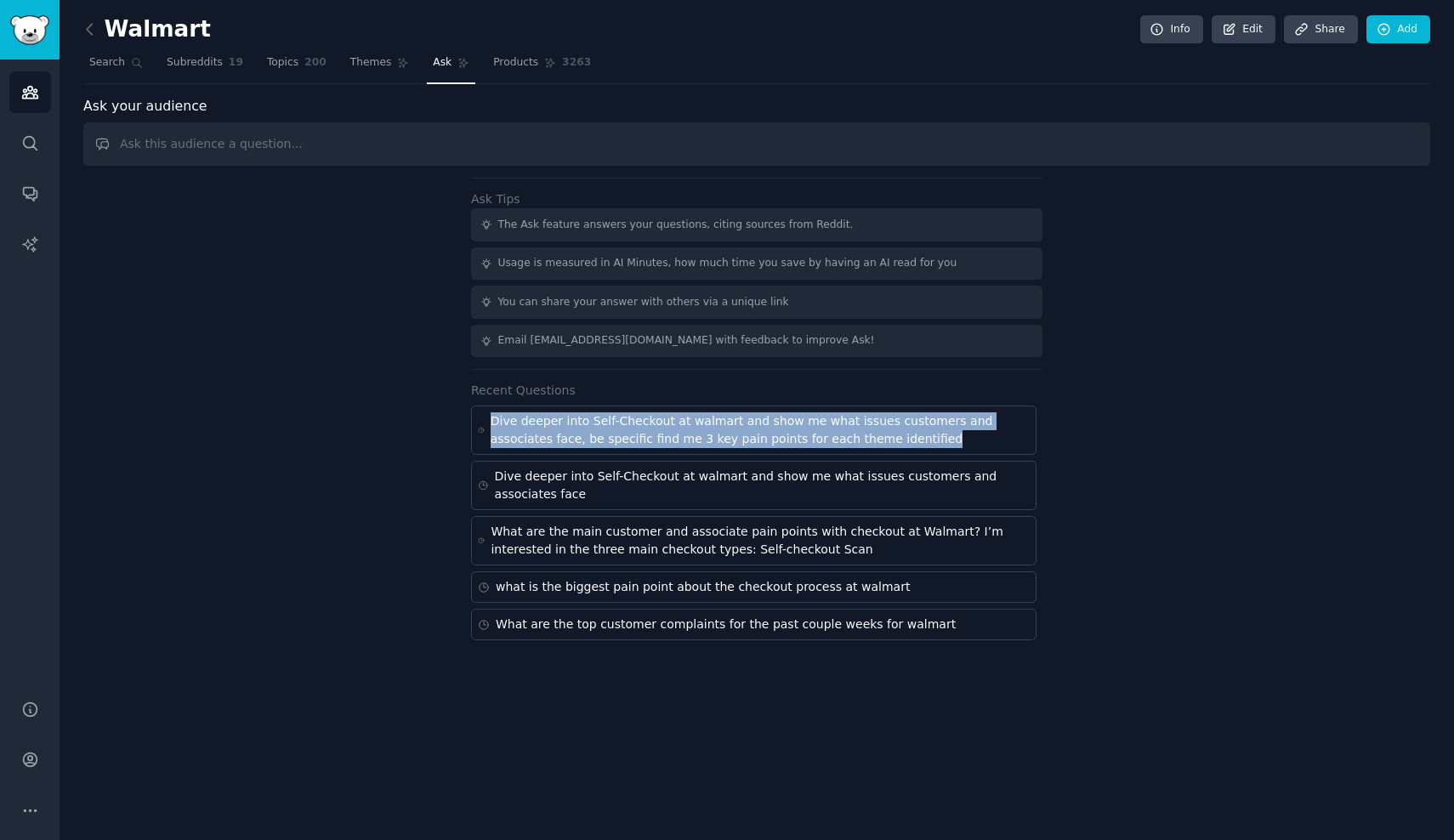
drag, startPoint x: 913, startPoint y: 432, endPoint x: 479, endPoint y: 419, distance: 434.2
click at [479, 418] on div "Dive deeper into Self-Checkout at walmart and show me what issues customers and…" at bounding box center [754, 429] width 565 height 49
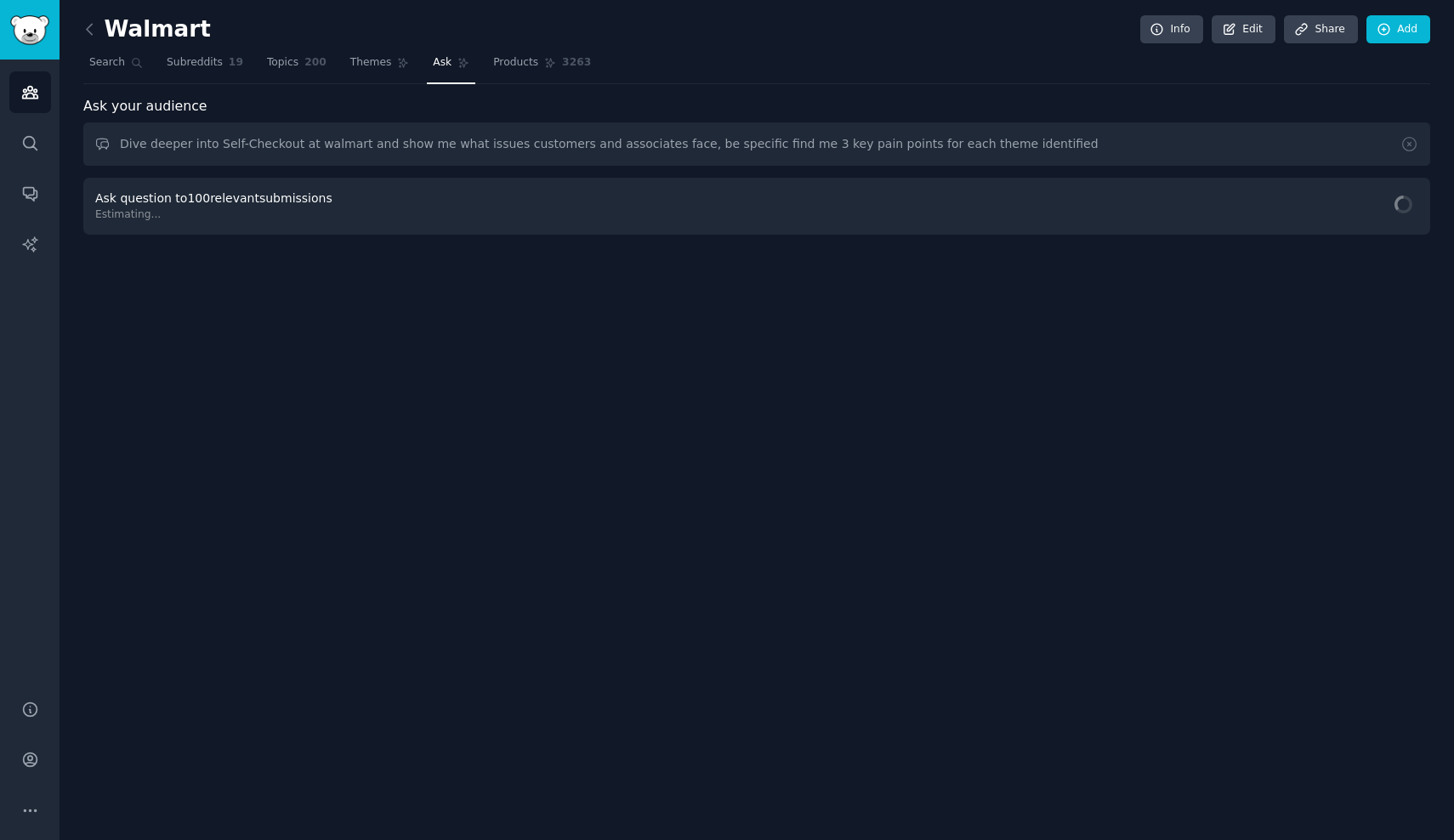
copy div "Dive deeper into Self-Checkout at walmart and show me what issues customers and…"
click at [375, 146] on input "Dive deeper into Self-Checkout at walmart and show me what issues customers and…" at bounding box center [757, 144] width 1347 height 44
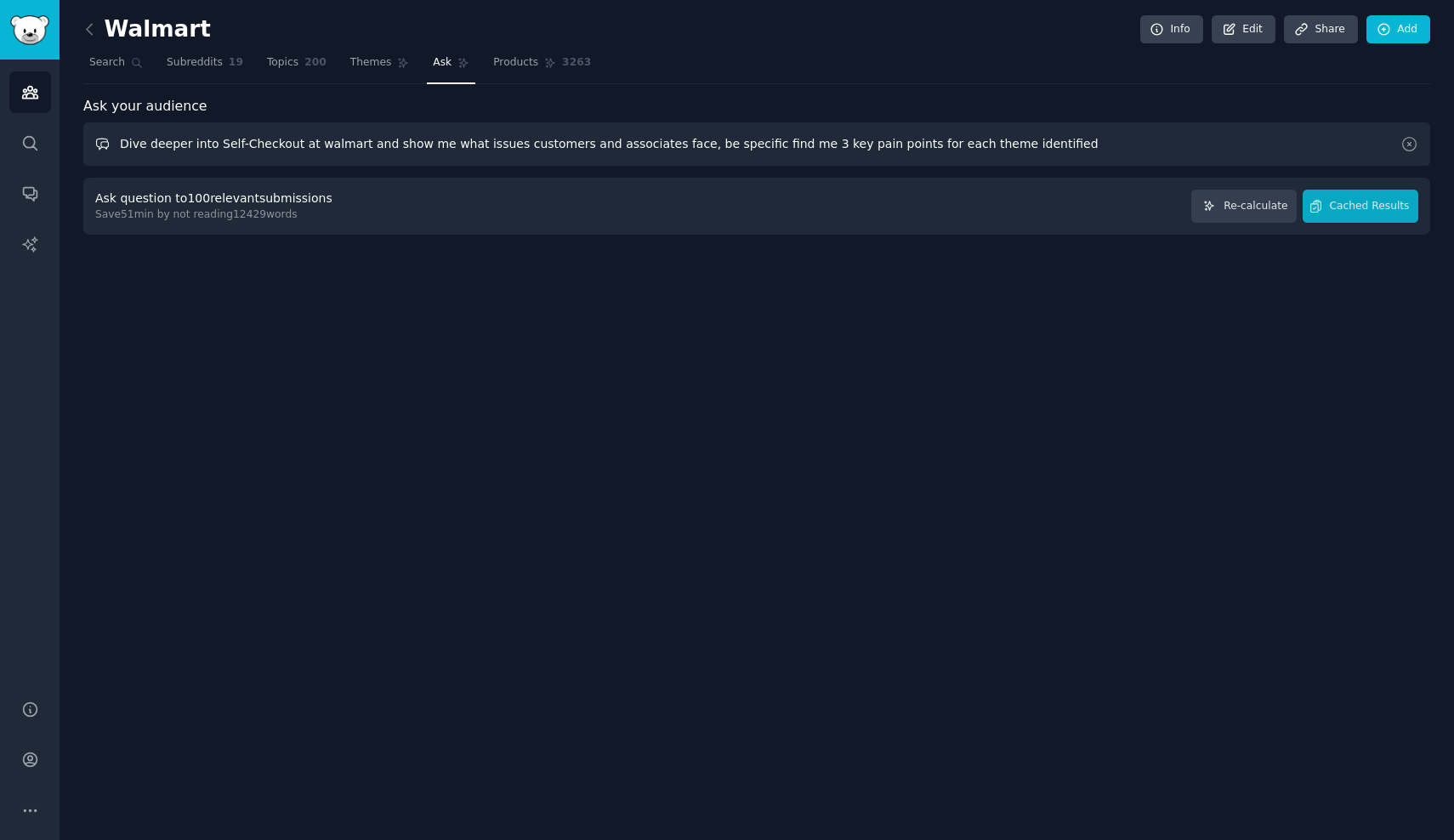
drag, startPoint x: 497, startPoint y: 147, endPoint x: 664, endPoint y: 147, distance: 167.0
click at [664, 147] on input "Dive deeper into Self-Checkout at walmart and show me what issues customers and…" at bounding box center [757, 144] width 1347 height 44
drag, startPoint x: 664, startPoint y: 147, endPoint x: 652, endPoint y: 273, distance: 126.6
click at [652, 273] on div "Walmart Info Edit Share Add Search Subreddits 19 Topics 200 Themes Ask Products…" at bounding box center [757, 420] width 1395 height 840
click at [990, 153] on input "Dive deeper into Self-Checkout at walmart and show me what issues walmart, be s…" at bounding box center [757, 144] width 1347 height 44
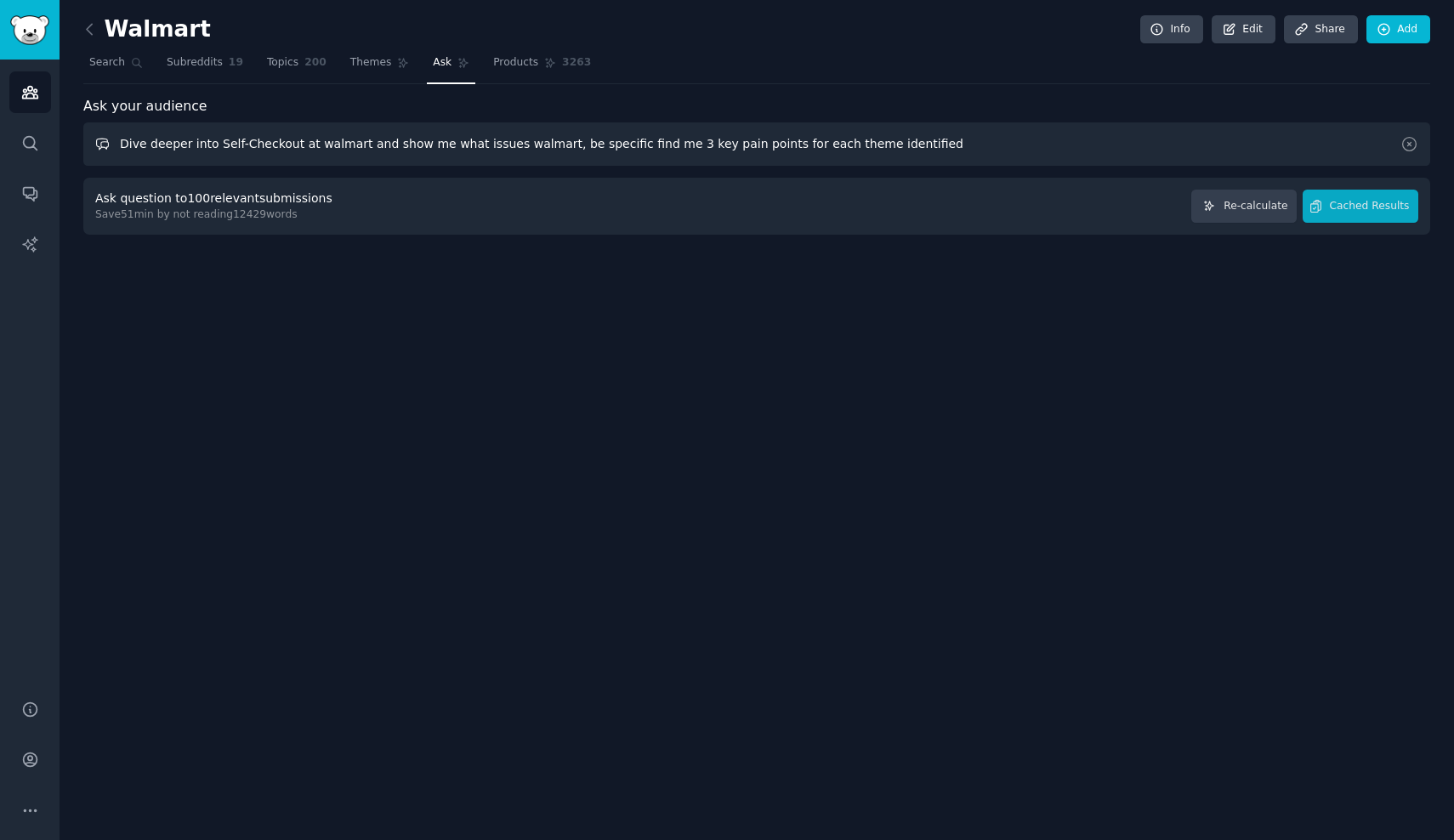
click at [538, 146] on input "Dive deeper into Self-Checkout at walmart and show me what issues walmart, be s…" at bounding box center [757, 144] width 1347 height 44
click at [1120, 164] on input "Dive deeper into Self-Checkout at walmart and show me what issues walmart emplo…" at bounding box center [757, 144] width 1347 height 44
click at [1246, 209] on span "Re-calculate" at bounding box center [1255, 206] width 64 height 15
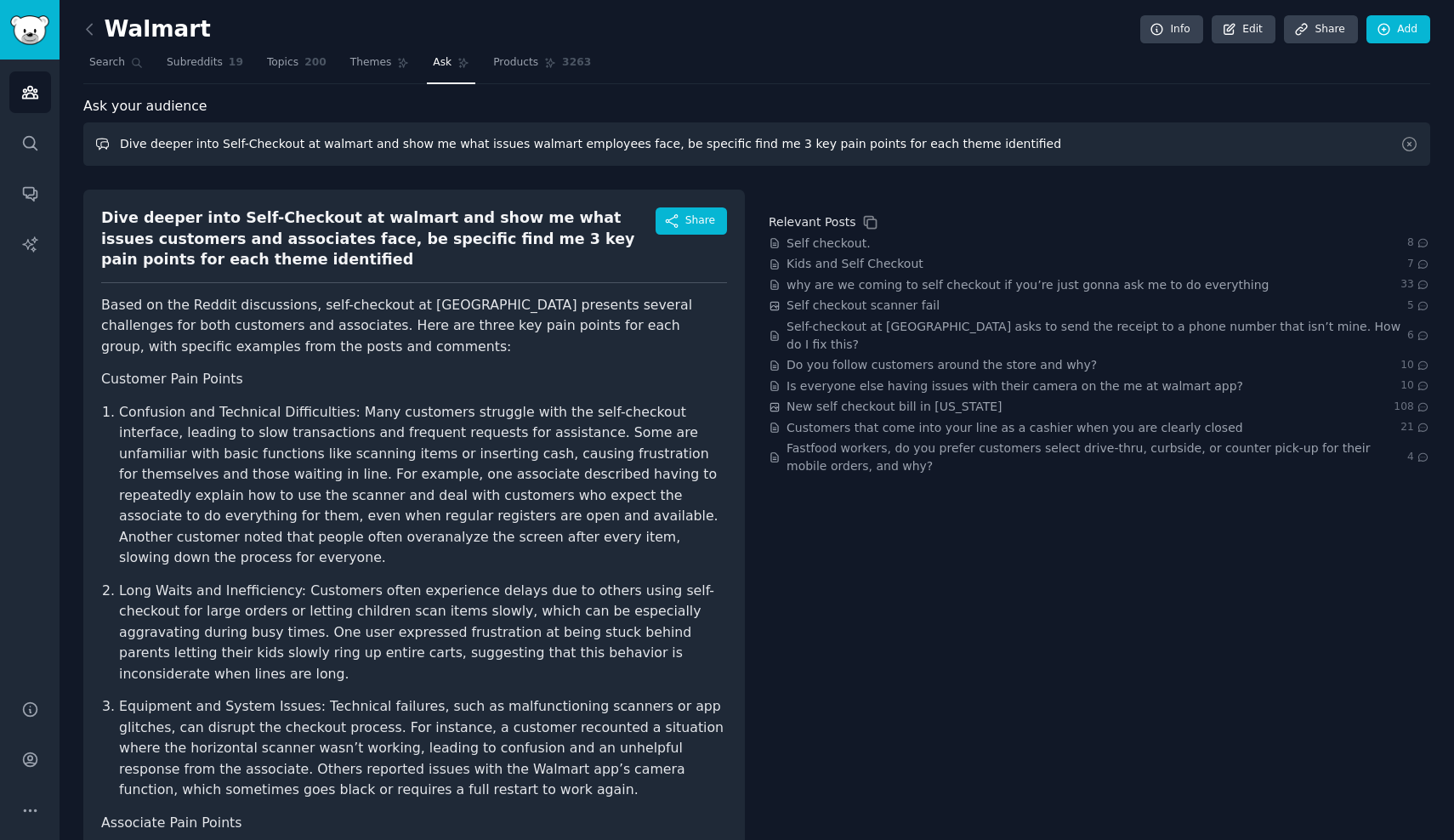
click at [525, 138] on input "Dive deeper into Self-Checkout at walmart and show me what issues walmart emplo…" at bounding box center [757, 144] width 1347 height 44
click at [622, 151] on input "Dive deeper into Self-Checkout at walmart and show me what issues walmart emplo…" at bounding box center [757, 144] width 1347 height 44
click at [622, 138] on input "Dive deeper into Self-Checkout at walmart and show me what issues walmart emplo…" at bounding box center [757, 144] width 1347 height 44
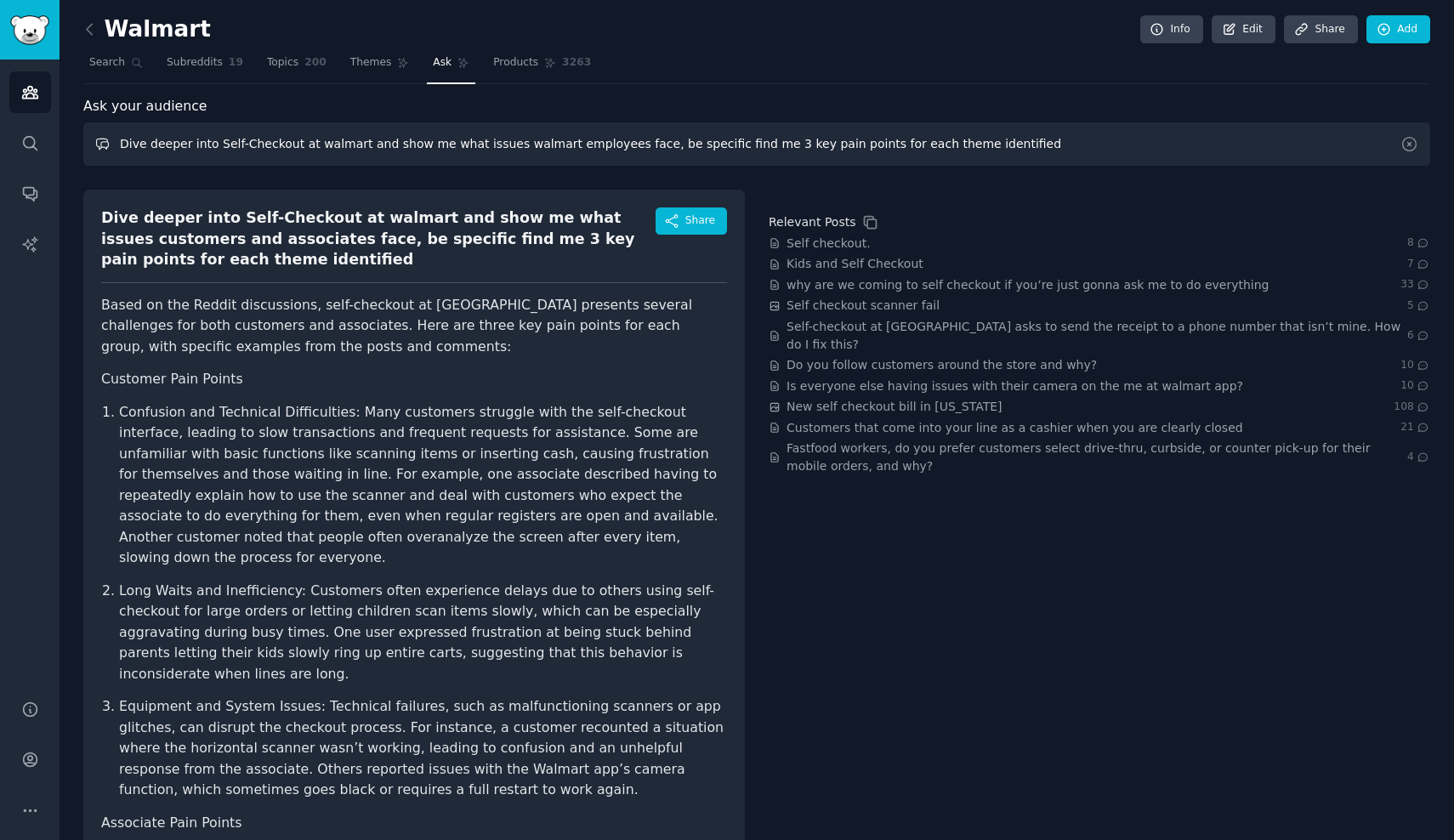
click at [1028, 149] on input "Dive deeper into Self-Checkout at walmart and show me what issues walmart emplo…" at bounding box center [757, 144] width 1347 height 44
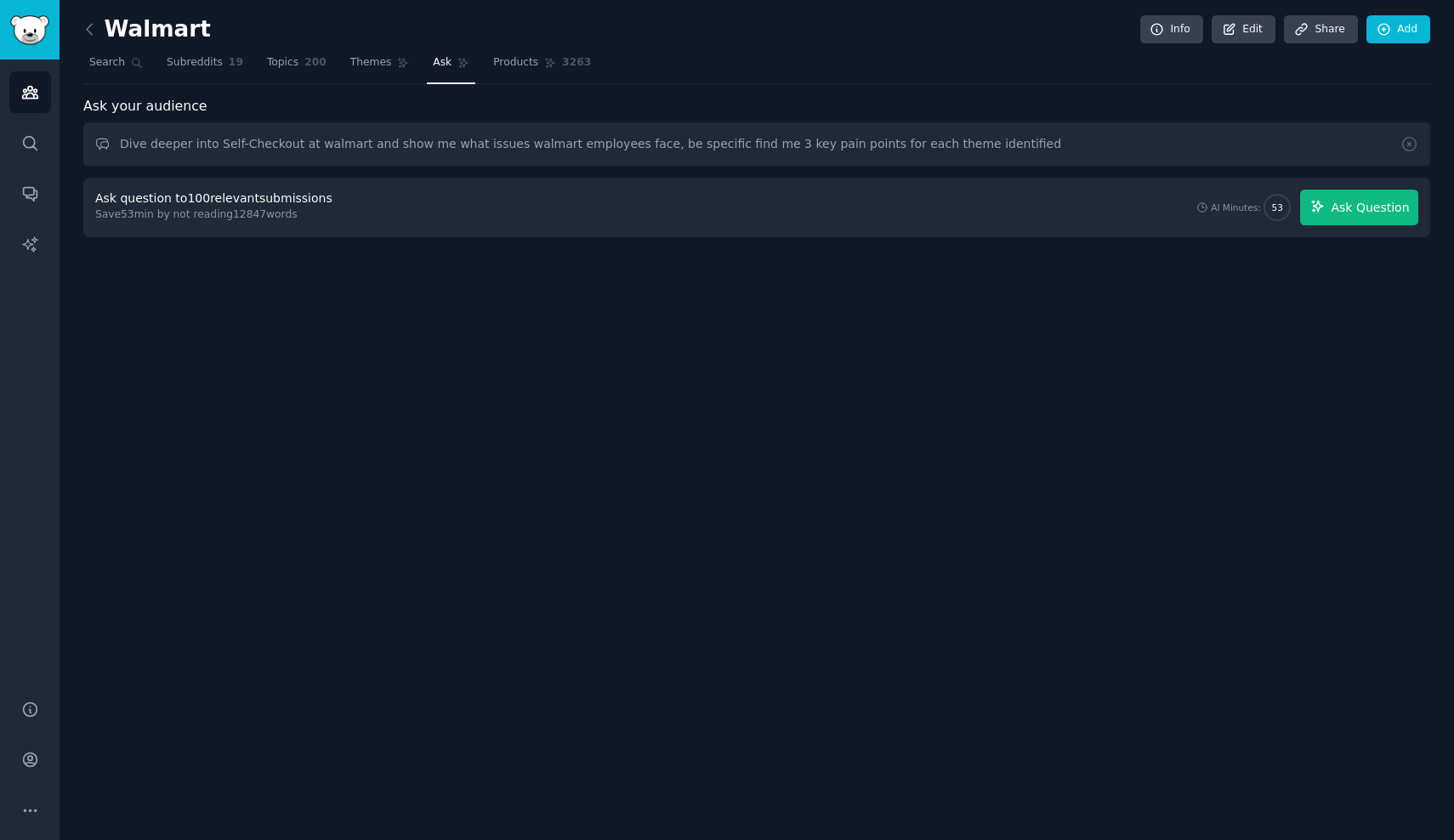
click at [1353, 220] on button "Ask Question" at bounding box center [1359, 207] width 118 height 35
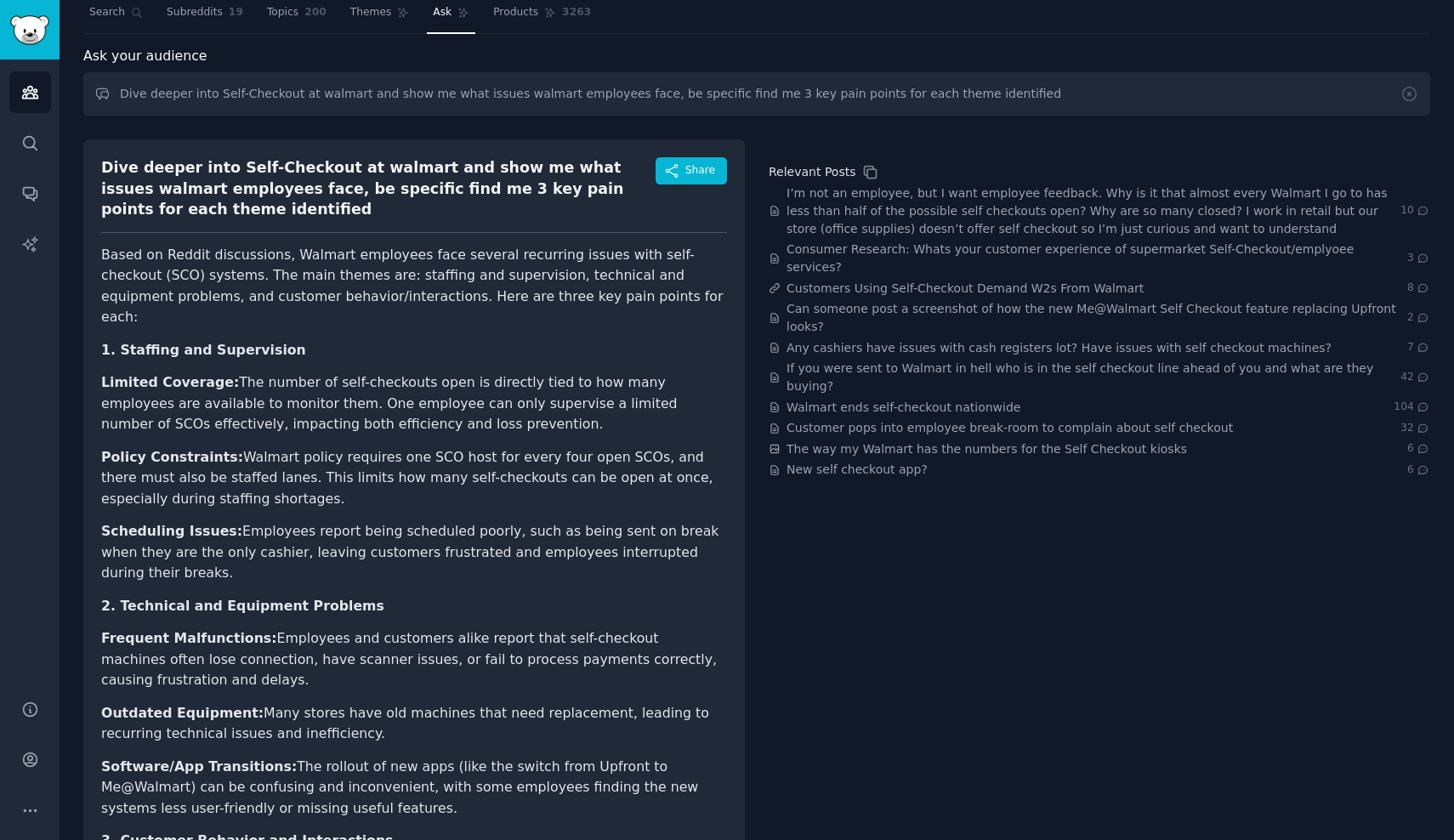
scroll to position [48, 0]
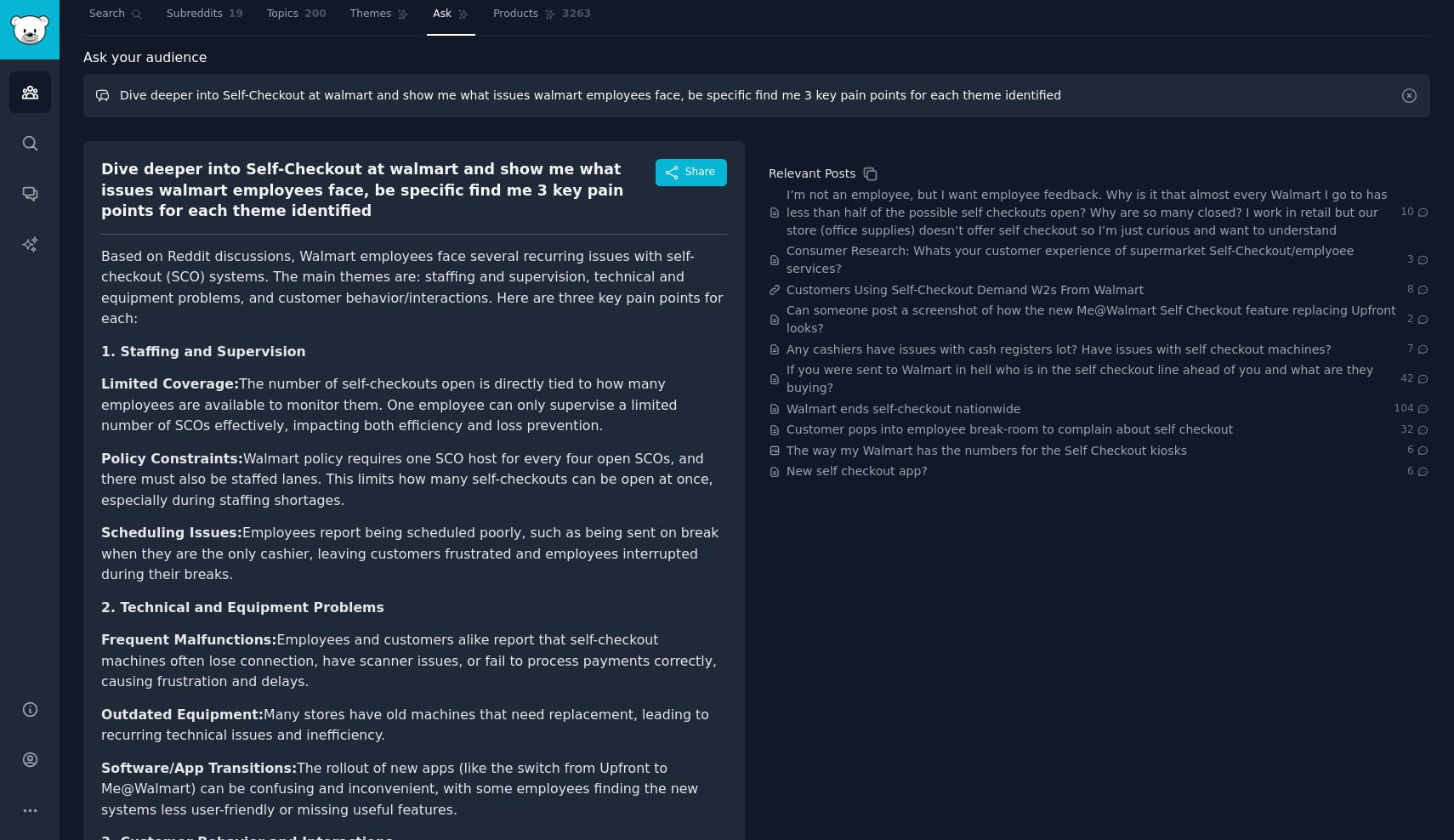
click at [221, 99] on input "Dive deeper into Self-Checkout at walmart and show me what issues walmart emplo…" at bounding box center [757, 96] width 1347 height 44
drag, startPoint x: 213, startPoint y: 96, endPoint x: 291, endPoint y: 101, distance: 78.2
click at [292, 101] on input "Dive deeper into Self-Checkout at walmart and show me what issues walmart emplo…" at bounding box center [757, 96] width 1347 height 44
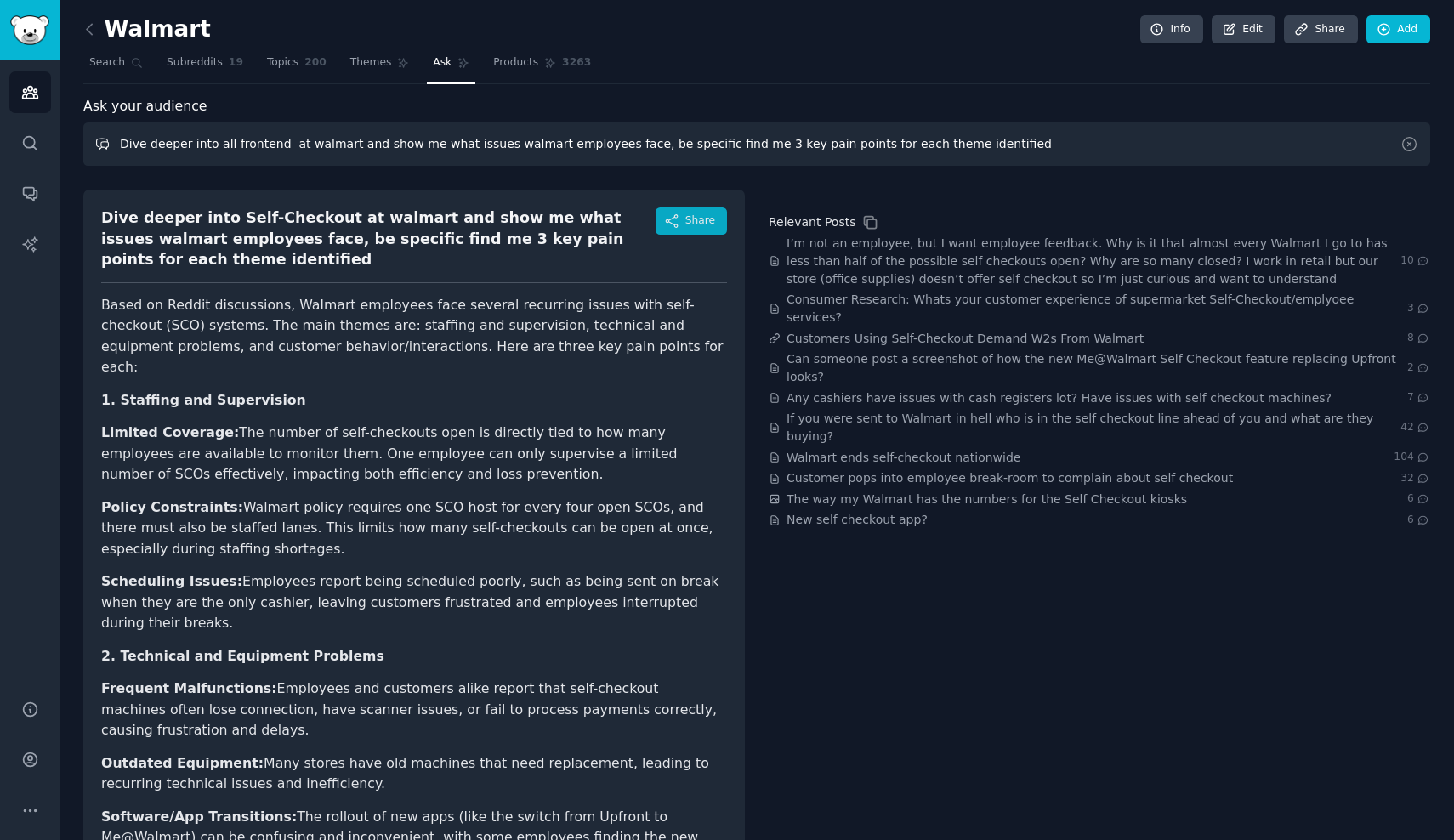
scroll to position [0, 0]
click at [707, 224] on span "Share" at bounding box center [700, 221] width 30 height 15
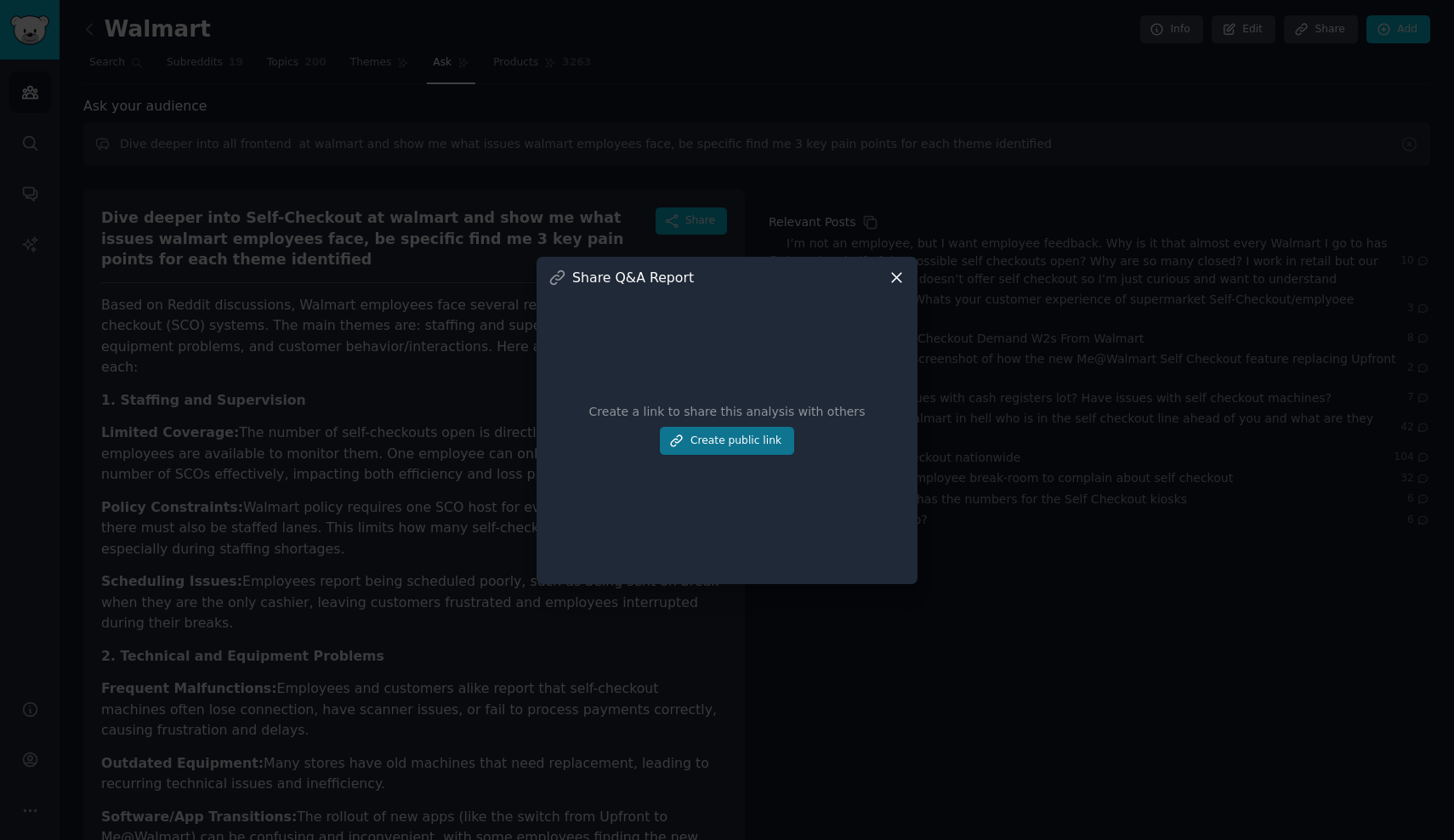
click at [718, 442] on button "Create public link" at bounding box center [727, 440] width 135 height 29
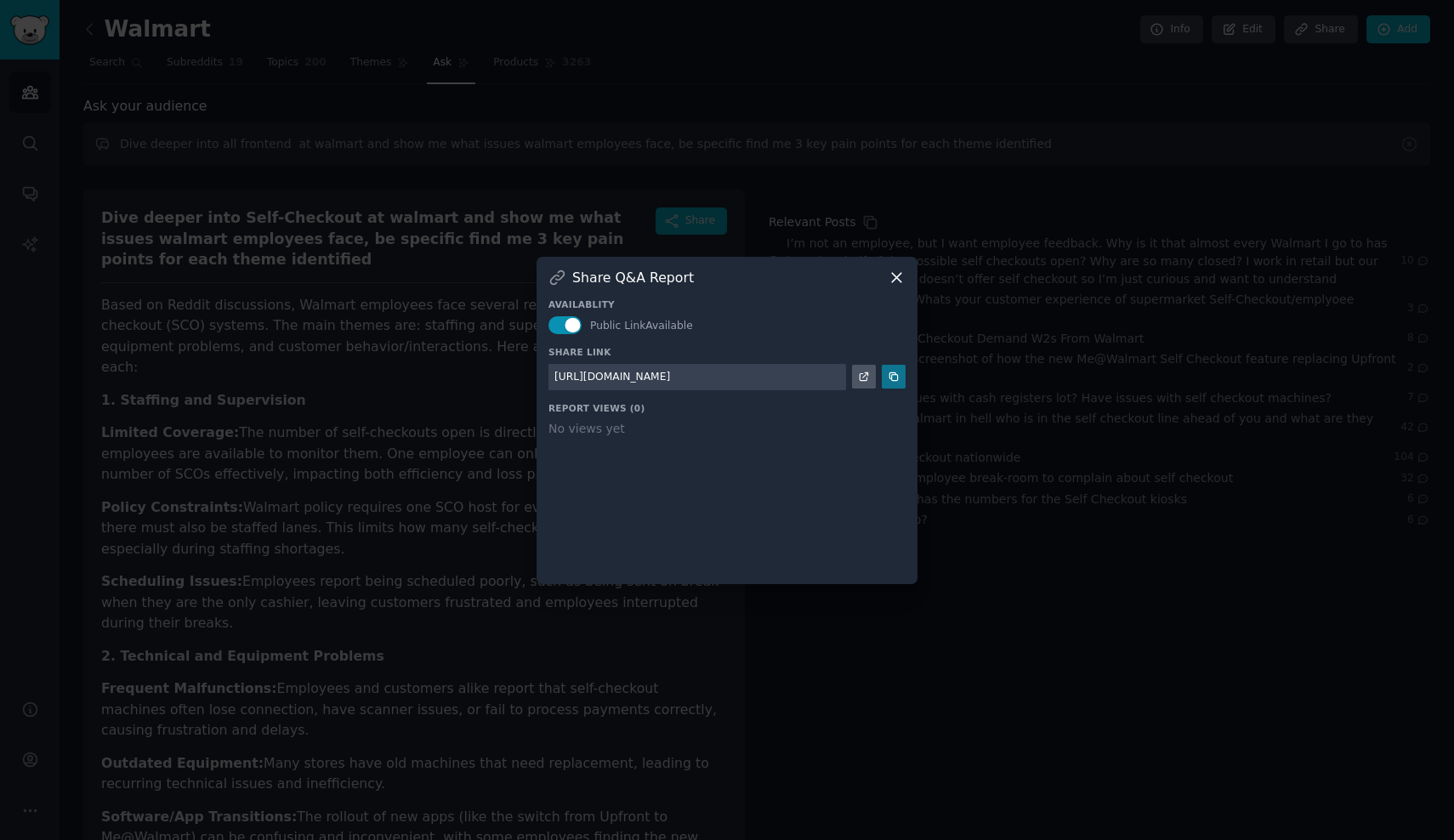
click at [899, 378] on icon at bounding box center [893, 376] width 12 height 12
click at [826, 441] on div "Availablity Public Link Available Share Link [URL][DOMAIN_NAME] Report Views ( …" at bounding box center [727, 428] width 357 height 285
click at [898, 269] on icon at bounding box center [896, 277] width 18 height 18
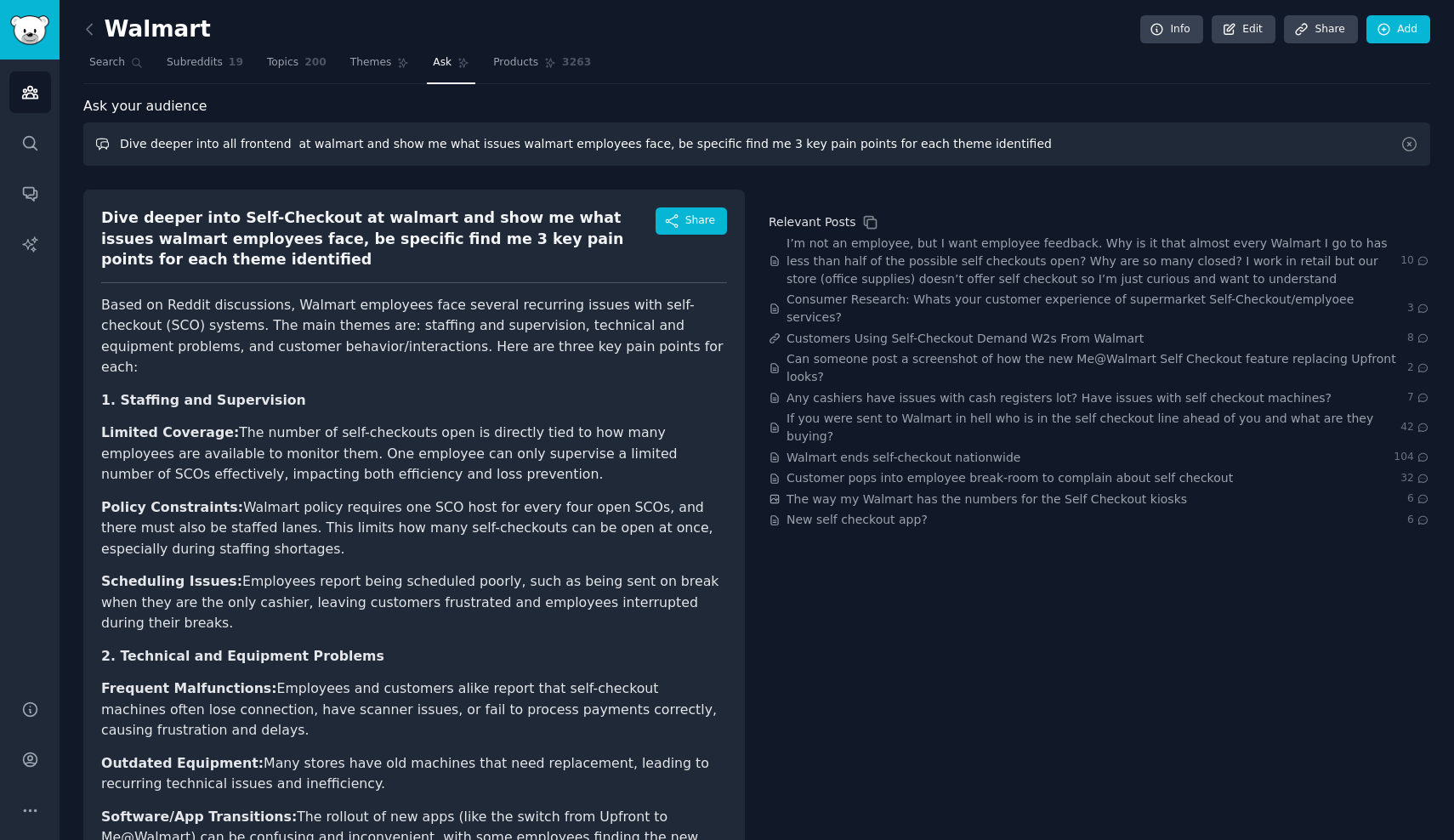
click at [262, 144] on input "Dive deeper into all frontend at walmart and show me what issues walmart employ…" at bounding box center [757, 144] width 1347 height 44
click at [282, 138] on input "Dive deeper into all frontend at walmart and show me what issues walmart employ…" at bounding box center [757, 144] width 1347 height 44
click at [328, 146] on input "Dive deeper into all frontend technologies at walmart and show me what issues w…" at bounding box center [757, 144] width 1347 height 44
click at [773, 159] on input "Dive deeper into all frontend technologies at walmart and show me what issues w…" at bounding box center [757, 144] width 1347 height 44
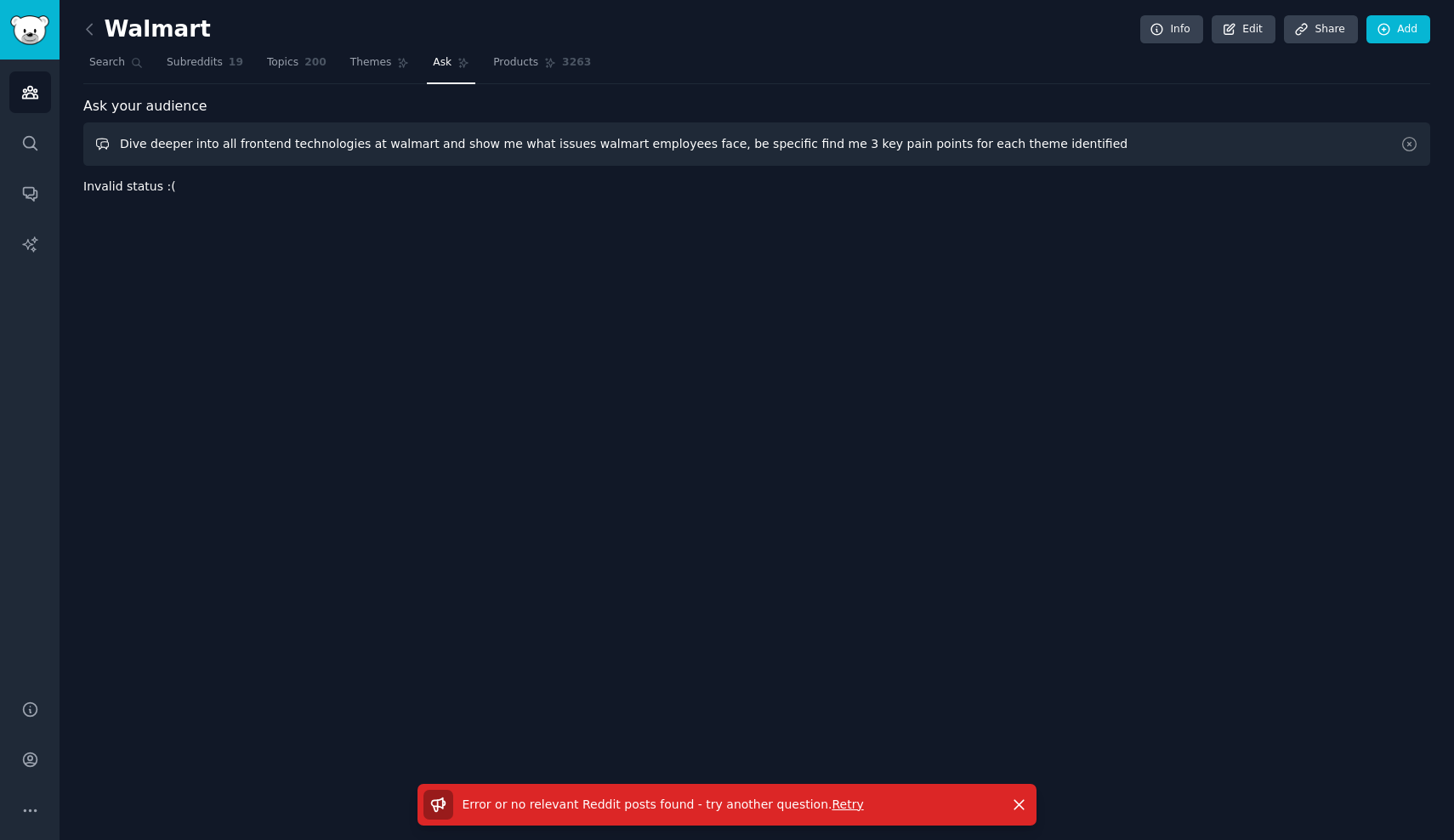
click at [311, 150] on input "Dive deeper into all frontend technologies at walmart and show me what issues w…" at bounding box center [757, 144] width 1347 height 44
click at [314, 147] on input "Dive deeper into all frontend technologies at walmart and show me what issues w…" at bounding box center [757, 144] width 1347 height 44
click at [1115, 132] on input "Dive deeper into technology at walmart and show me what issues walmart employee…" at bounding box center [757, 144] width 1347 height 44
click at [1110, 142] on input "Dive deeper into technology at walmart and show me what issues walmart employee…" at bounding box center [757, 144] width 1347 height 44
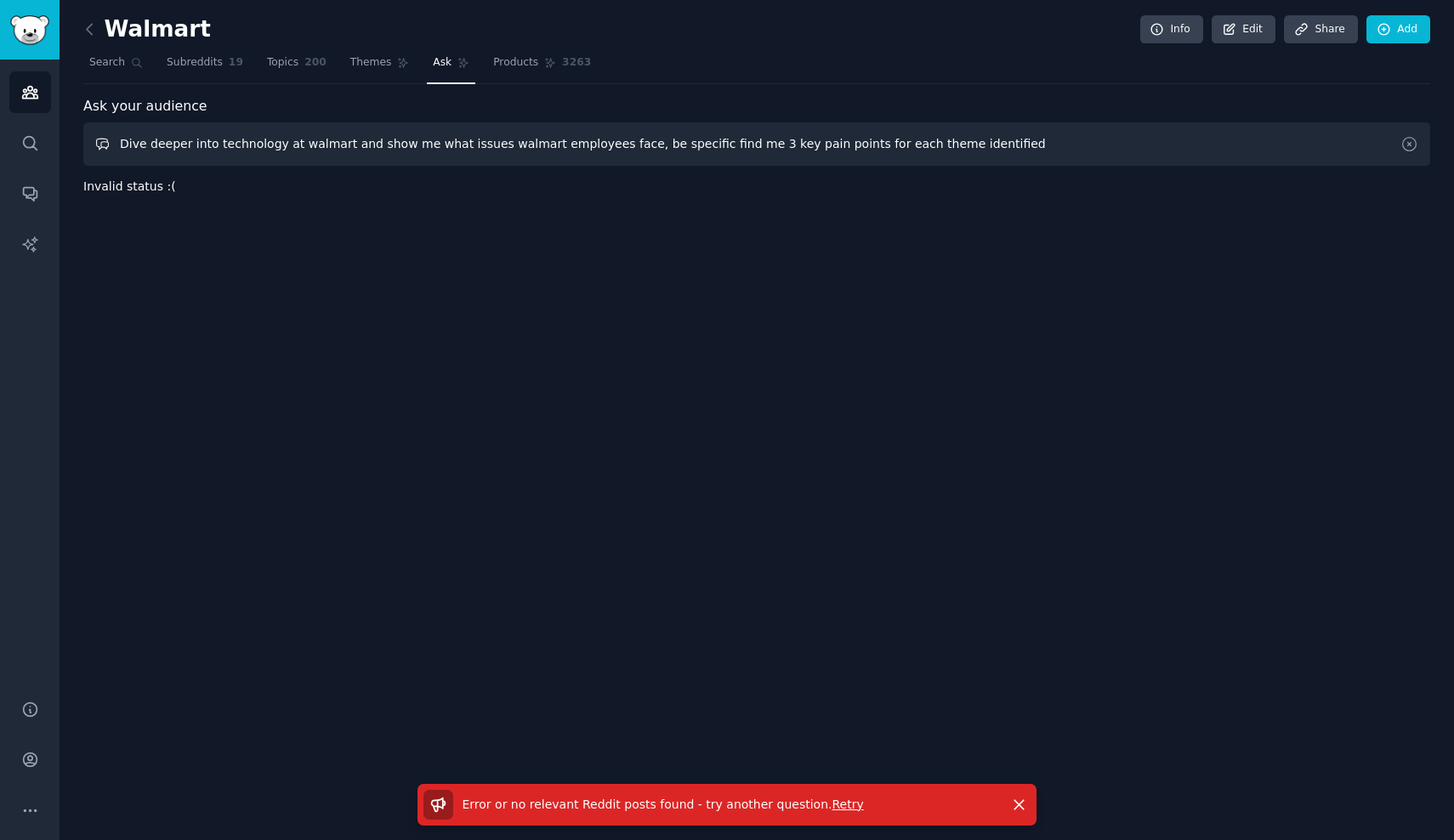
type input "Dive deeper into technology at walmart and show me what issues walmart employee…"
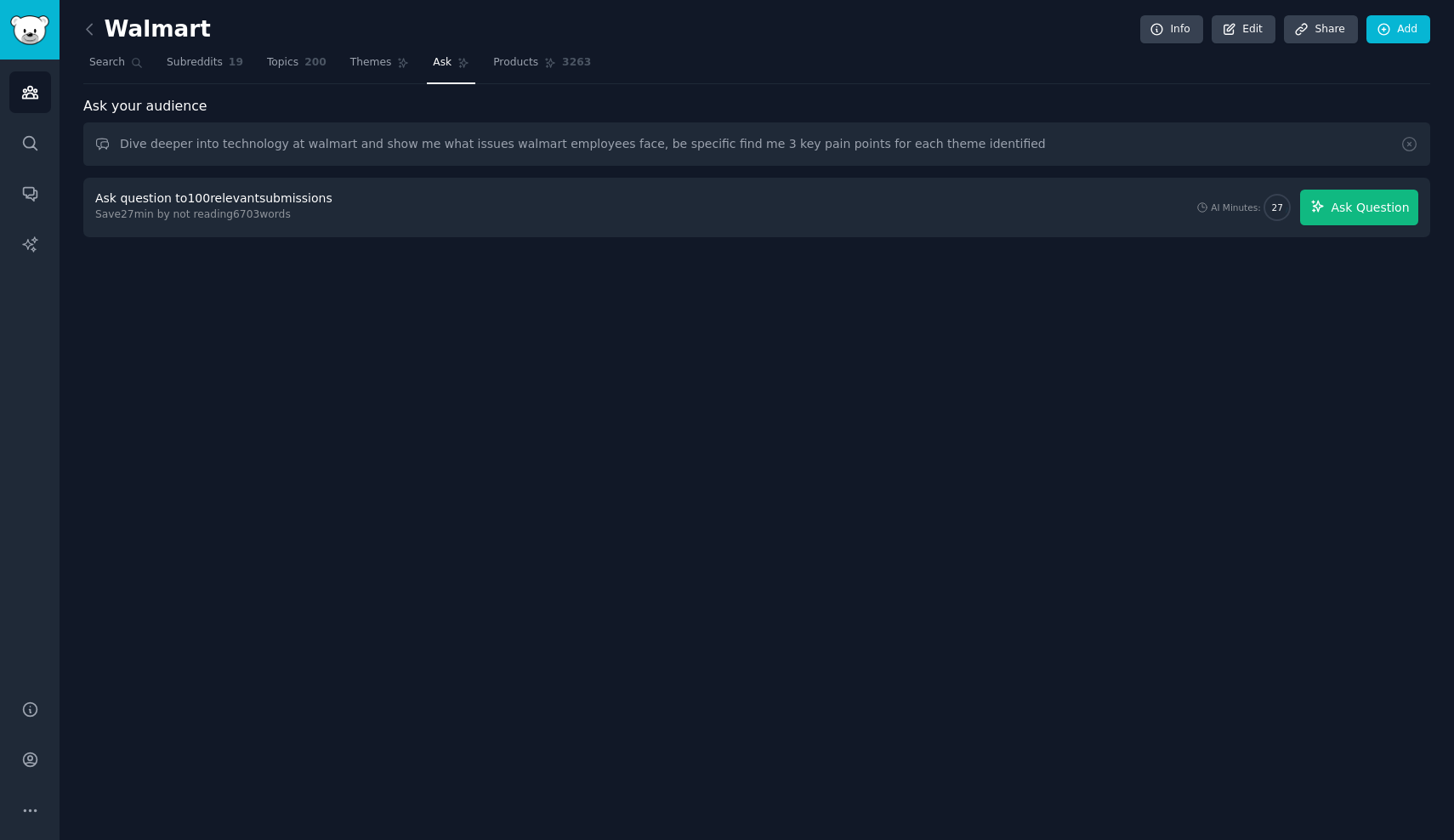
click at [1373, 196] on button "Ask Question" at bounding box center [1359, 207] width 118 height 35
